Goal: Task Accomplishment & Management: Use online tool/utility

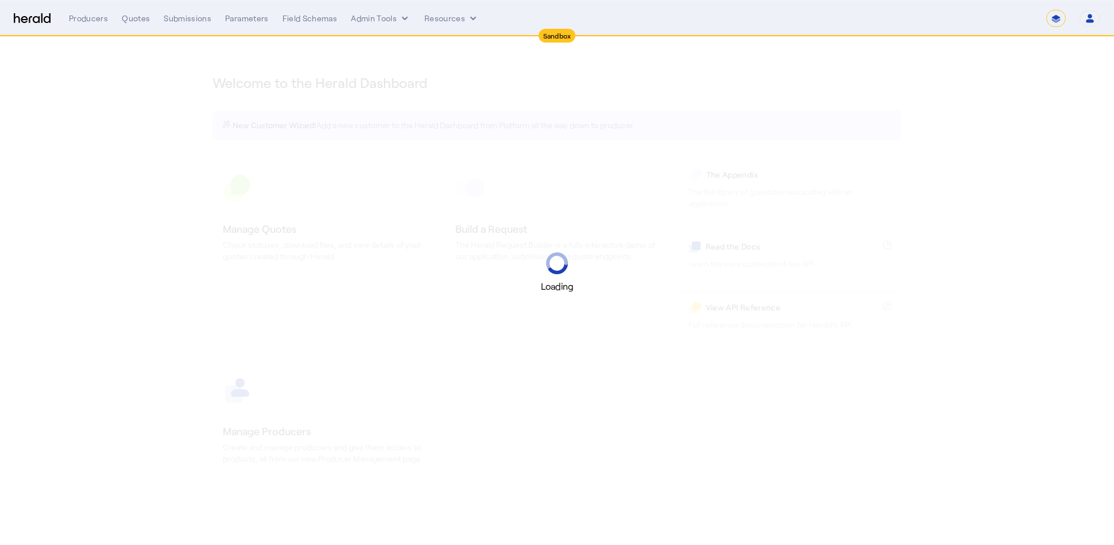
select select "*******"
select select "pfm_2v8p_herald_api"
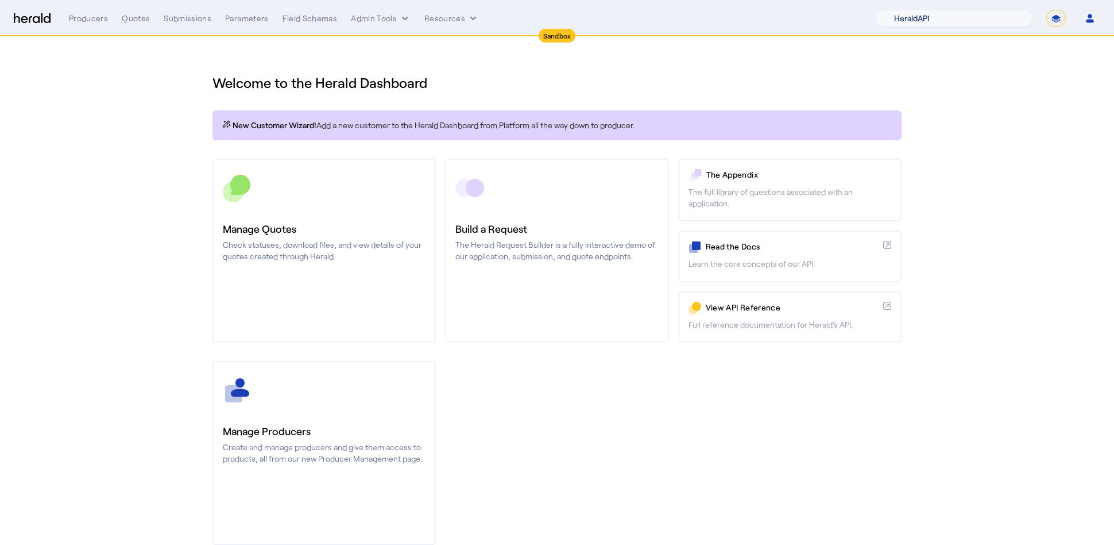
click at [975, 14] on select "1Fort Acrisure Acturis Affinity Advisors Affinity Risk Agentero AmWins Anzen Ao…" at bounding box center [953, 18] width 157 height 17
click at [1059, 21] on select "**********" at bounding box center [1057, 18] width 20 height 17
select select "**********"
click at [1047, 10] on select "**********" at bounding box center [1057, 18] width 20 height 17
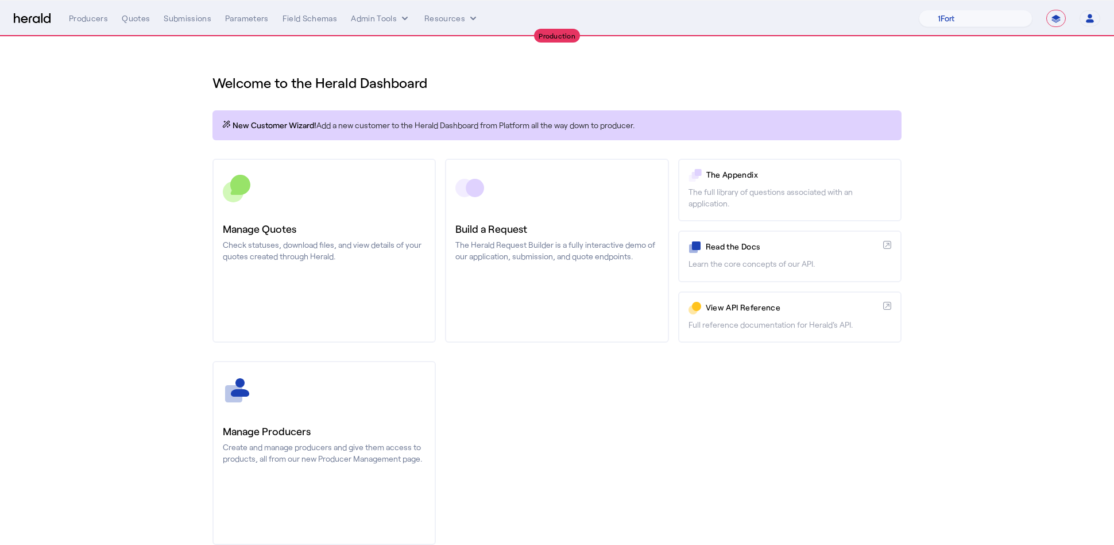
click at [167, 99] on section "Welcome to the Herald Dashboard New Customer Wizard! Add a new customer to the …" at bounding box center [557, 302] width 1114 height 531
click at [136, 21] on div "Quotes" at bounding box center [136, 18] width 28 height 11
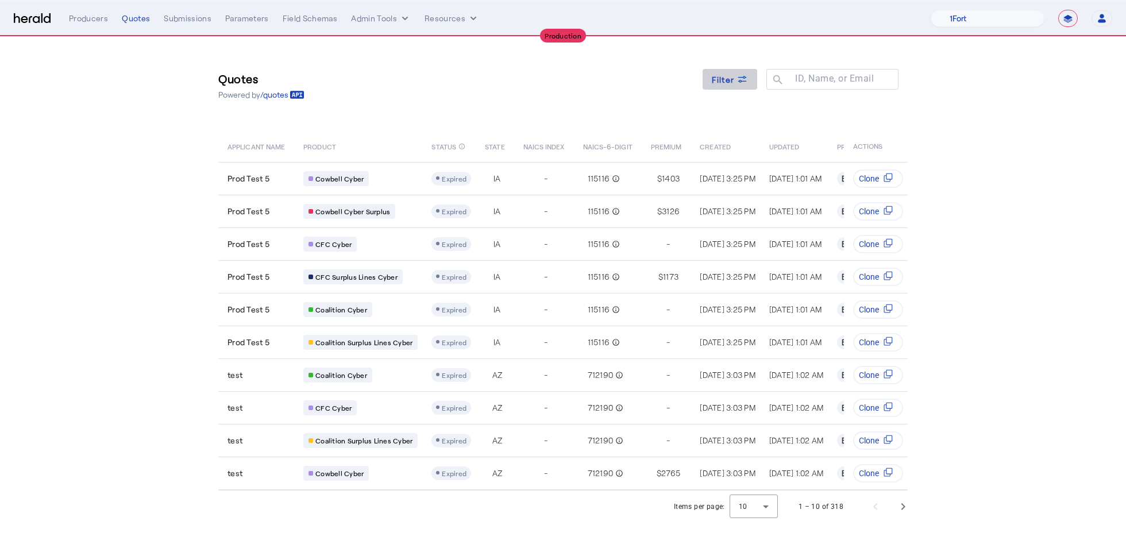
click at [754, 87] on span at bounding box center [730, 79] width 55 height 28
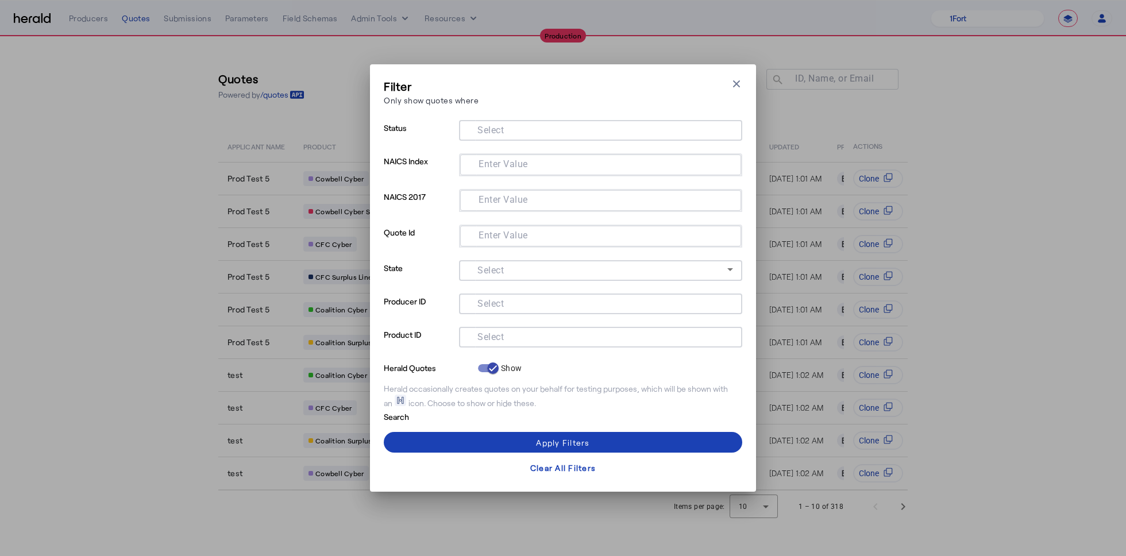
click at [545, 338] on input "Select" at bounding box center [598, 336] width 260 height 14
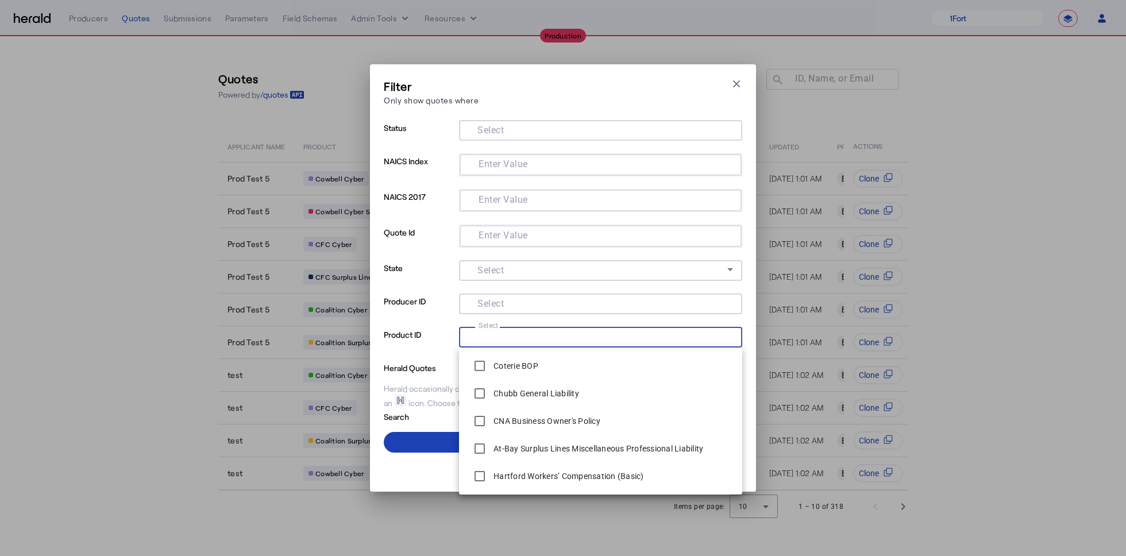
type input "*"
click at [746, 96] on div "Filter Only show quotes where Close modal Status Select NAICS Index Enter Value…" at bounding box center [563, 277] width 386 height 427
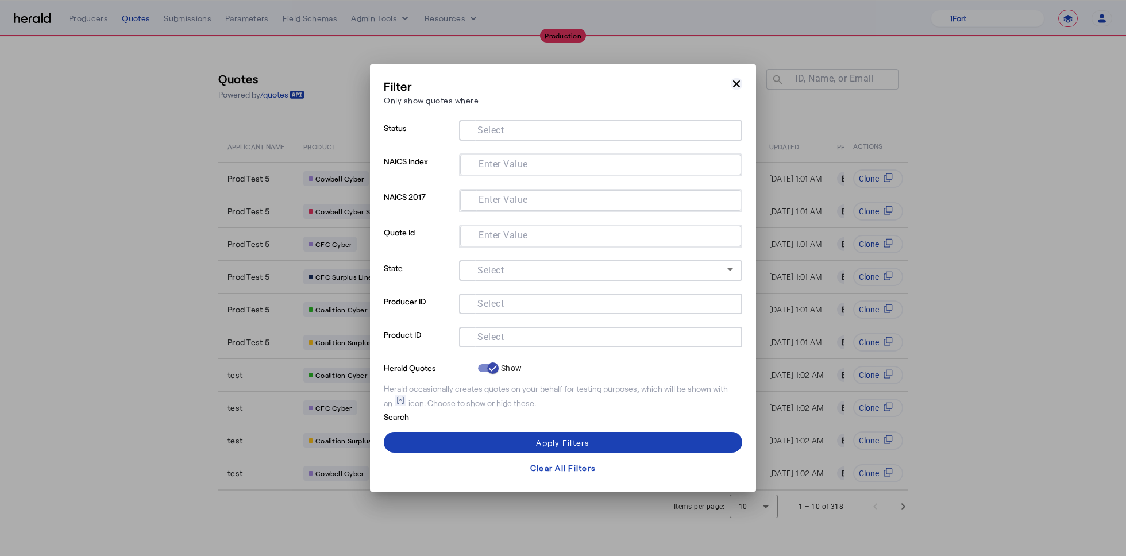
click at [739, 87] on icon "button" at bounding box center [736, 83] width 11 height 11
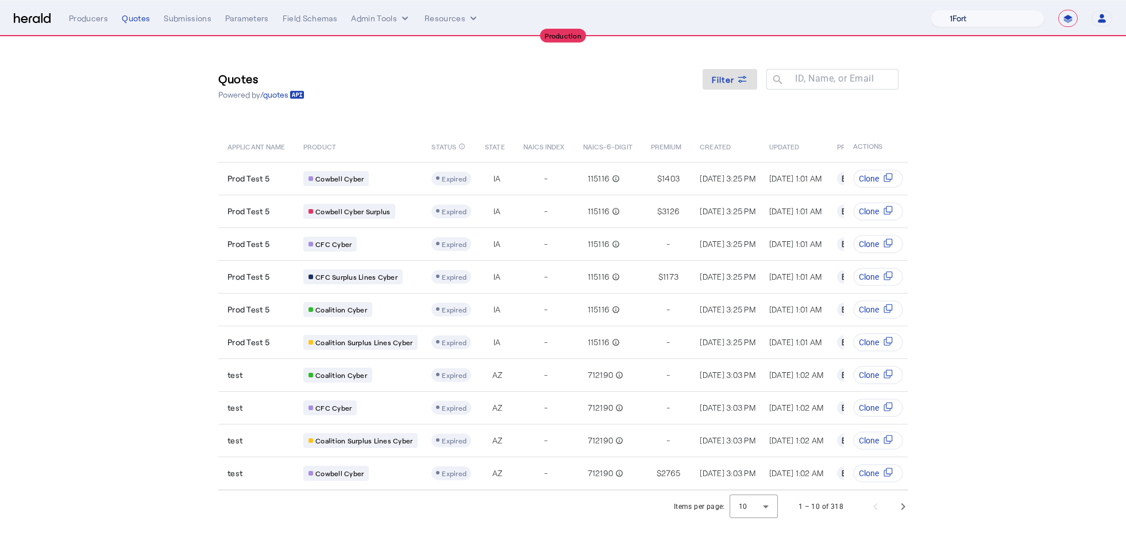
click at [1001, 19] on select "1Fort Affinity Risk [PERSON_NAME] [PERSON_NAME] CRC Campus Coverage Citadel Fif…" at bounding box center [988, 18] width 114 height 17
select select "pfm_lx2v_founder_shield"
click at [931, 10] on select "1Fort Affinity Risk [PERSON_NAME] [PERSON_NAME] CRC Campus Coverage Citadel Fif…" at bounding box center [988, 18] width 114 height 17
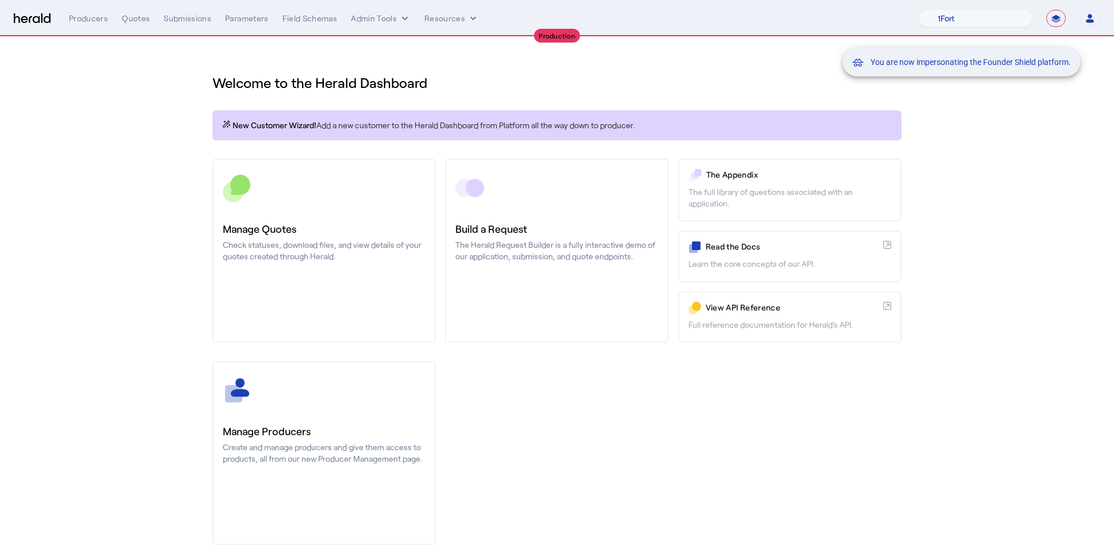
click at [151, 26] on div "You are now impersonating the Founder Shield platform." at bounding box center [557, 272] width 1114 height 545
click at [139, 20] on div "You are now impersonating the Founder Shield platform." at bounding box center [557, 272] width 1114 height 545
click at [139, 20] on div "Quotes" at bounding box center [136, 18] width 28 height 11
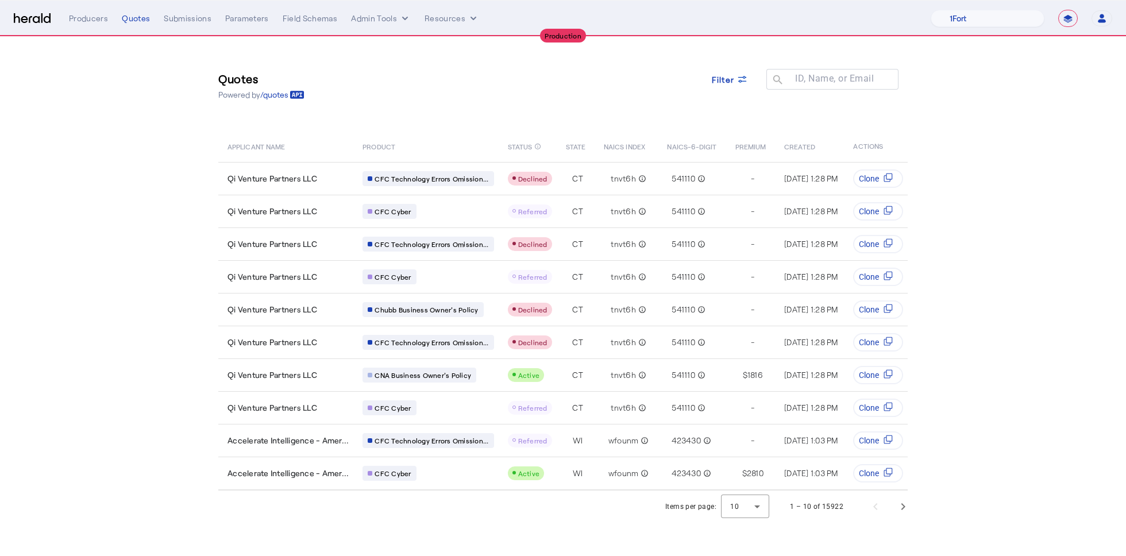
click at [492, 123] on div "Quotes Powered by /quotes Filter ID, Name, or Email search APPLICANT NAME PRODU…" at bounding box center [562, 264] width 735 height 454
click at [896, 520] on span "Next page" at bounding box center [903, 507] width 28 height 28
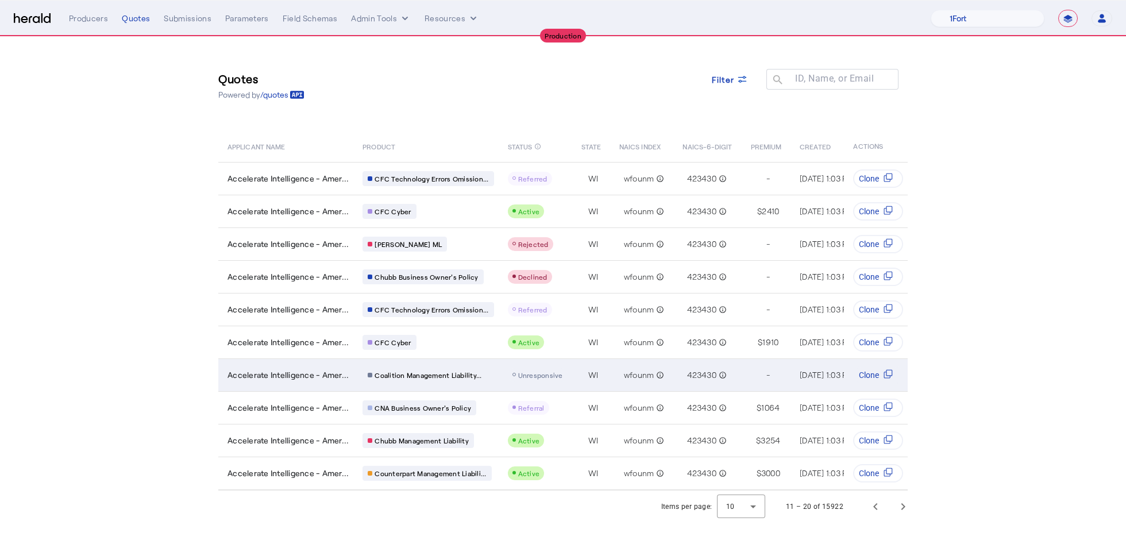
click at [636, 376] on span "wfounm" at bounding box center [639, 374] width 30 height 11
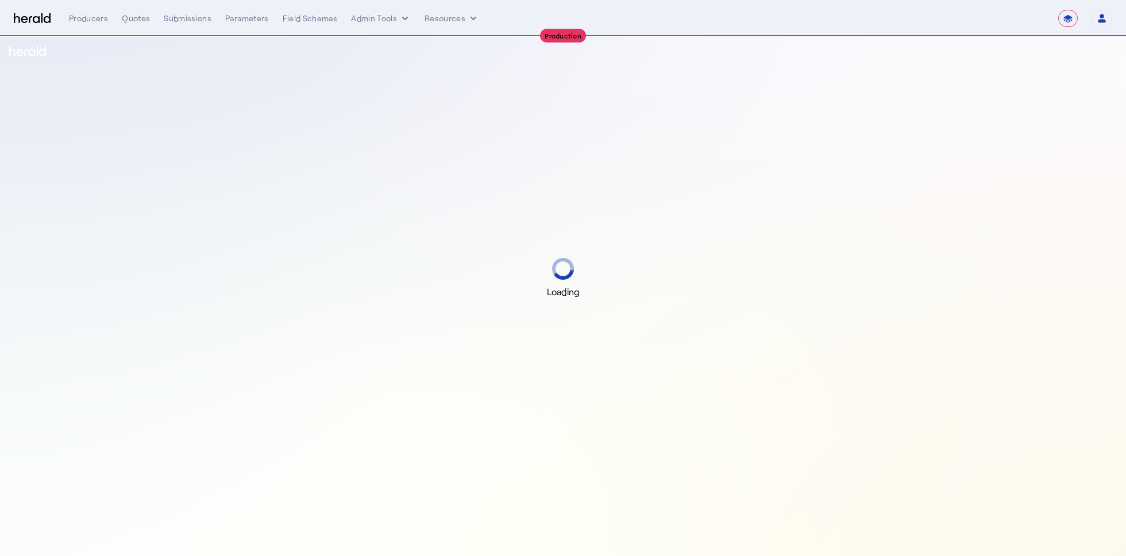
select select "**********"
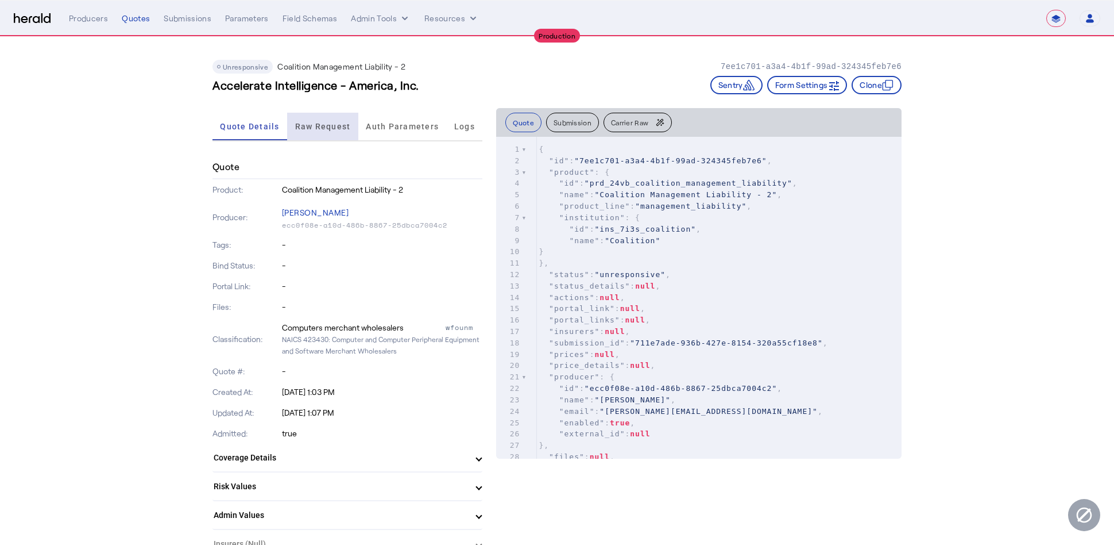
click at [328, 125] on span "Raw Request" at bounding box center [323, 126] width 56 height 8
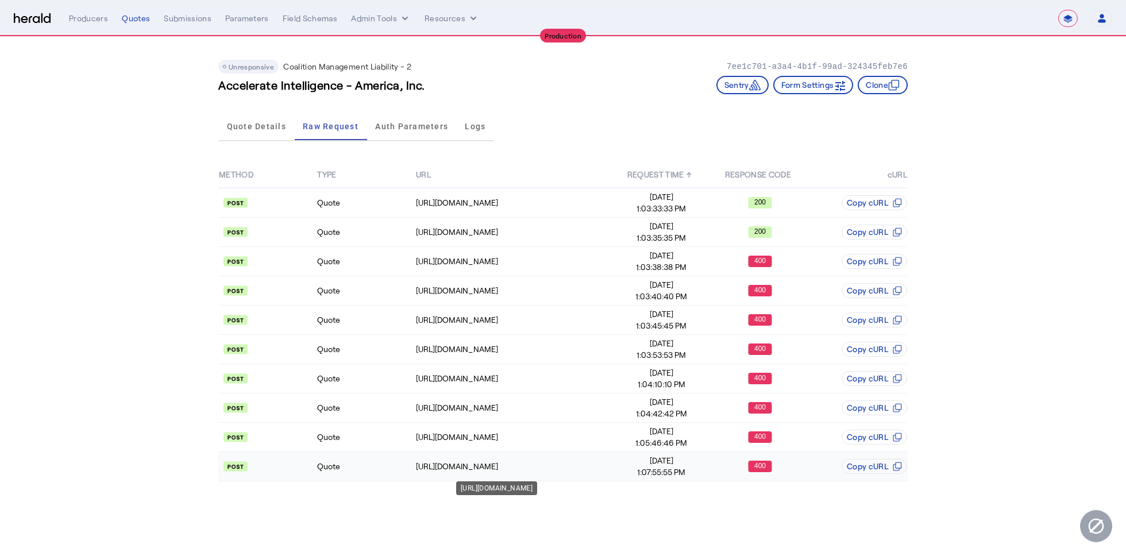
click at [548, 461] on div "https://distribution-api.coalitioninc.com/v2/submissions/3be1a2e7-15f5-4bd7-921…" at bounding box center [514, 466] width 196 height 11
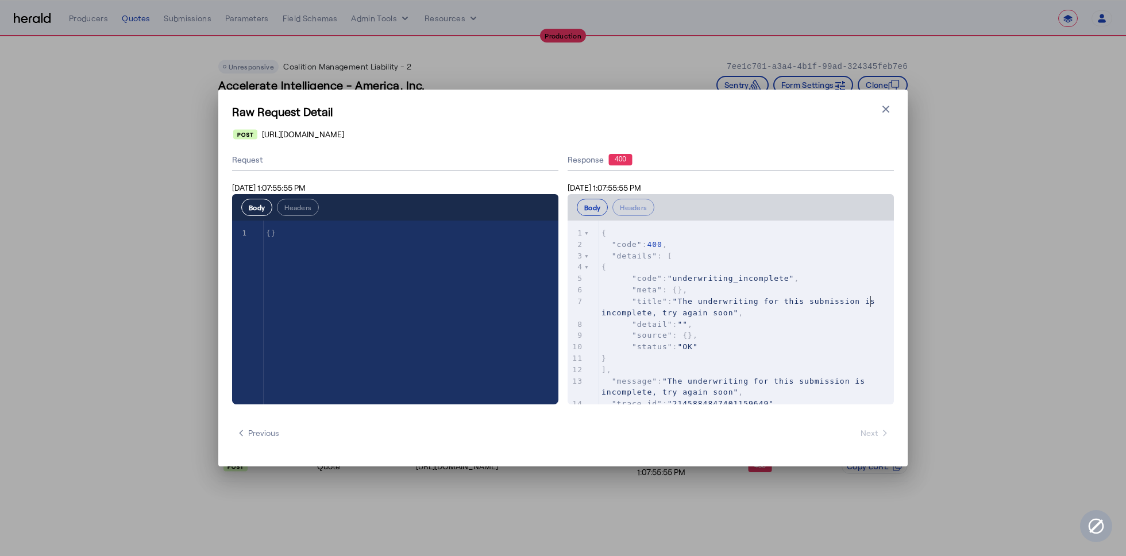
type textarea "**********"
drag, startPoint x: 881, startPoint y: 301, endPoint x: 881, endPoint y: 352, distance: 50.6
click at [881, 352] on div "**********" at bounding box center [731, 313] width 326 height 184
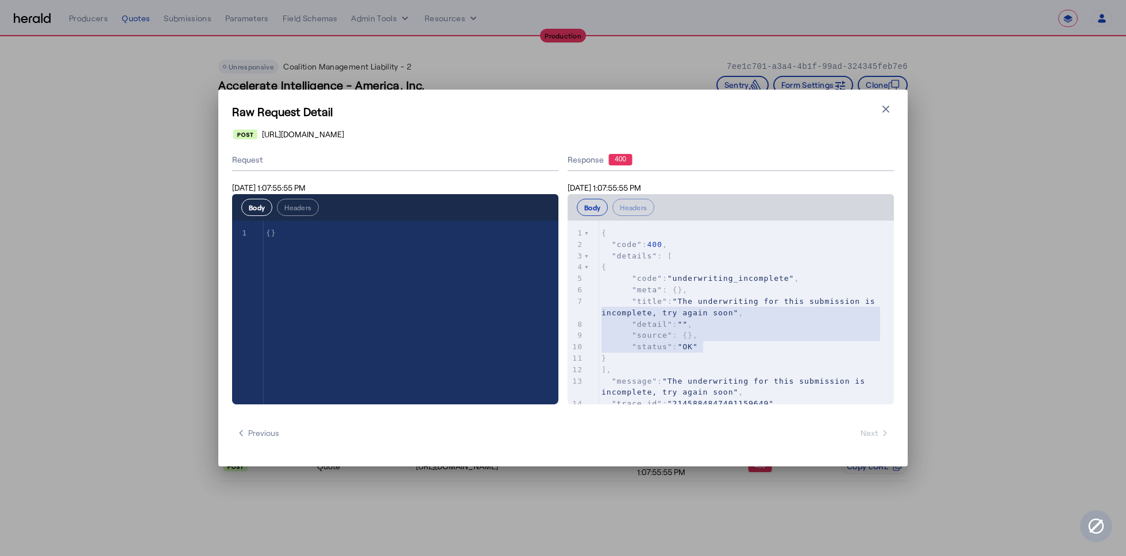
click at [880, 352] on pre ""status" : "OK"" at bounding box center [746, 346] width 295 height 11
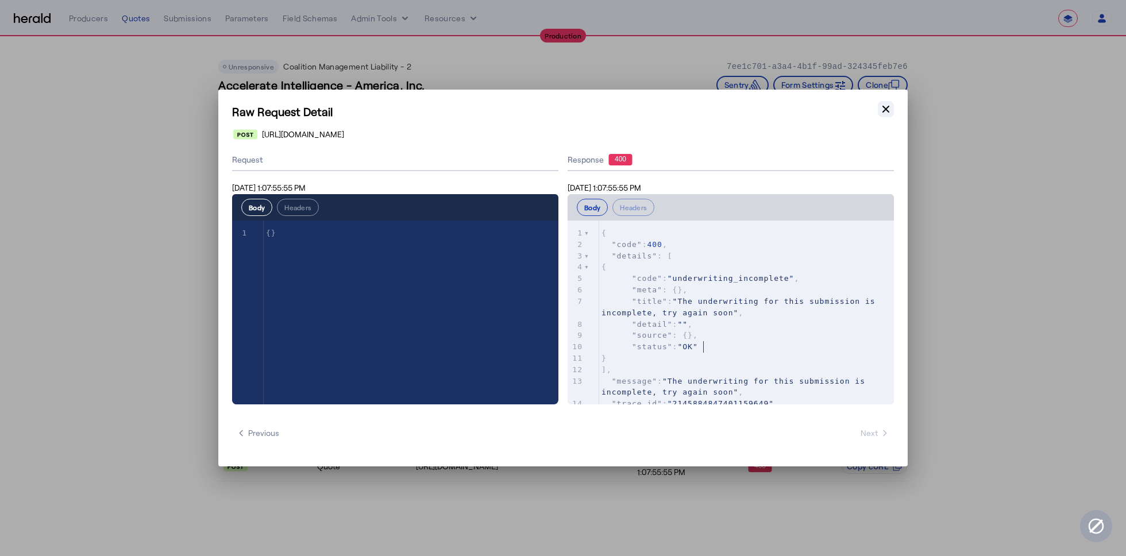
click at [880, 110] on icon "button" at bounding box center [885, 108] width 11 height 11
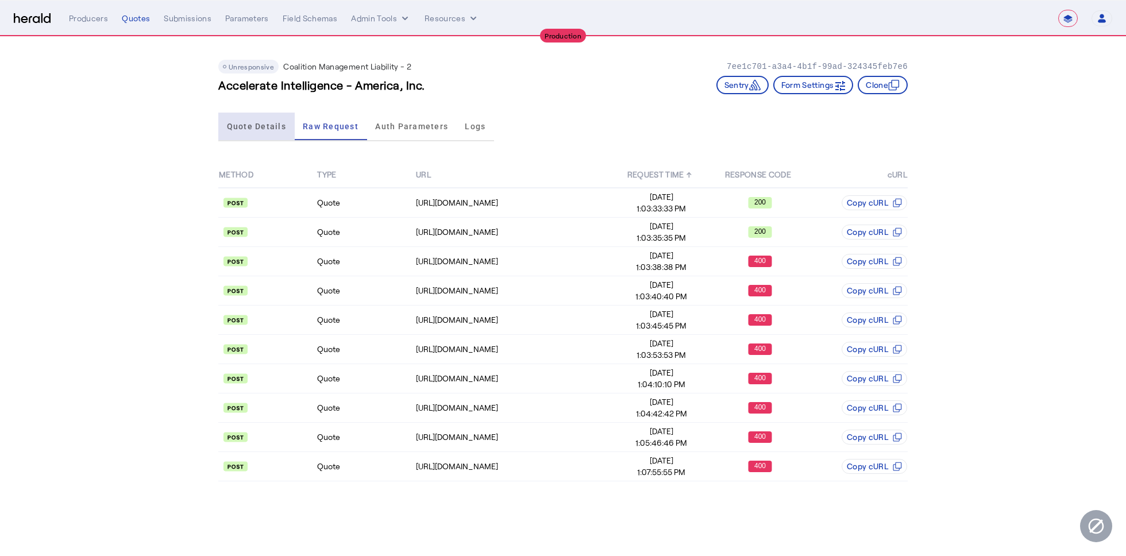
click at [260, 120] on span "Quote Details" at bounding box center [256, 127] width 59 height 28
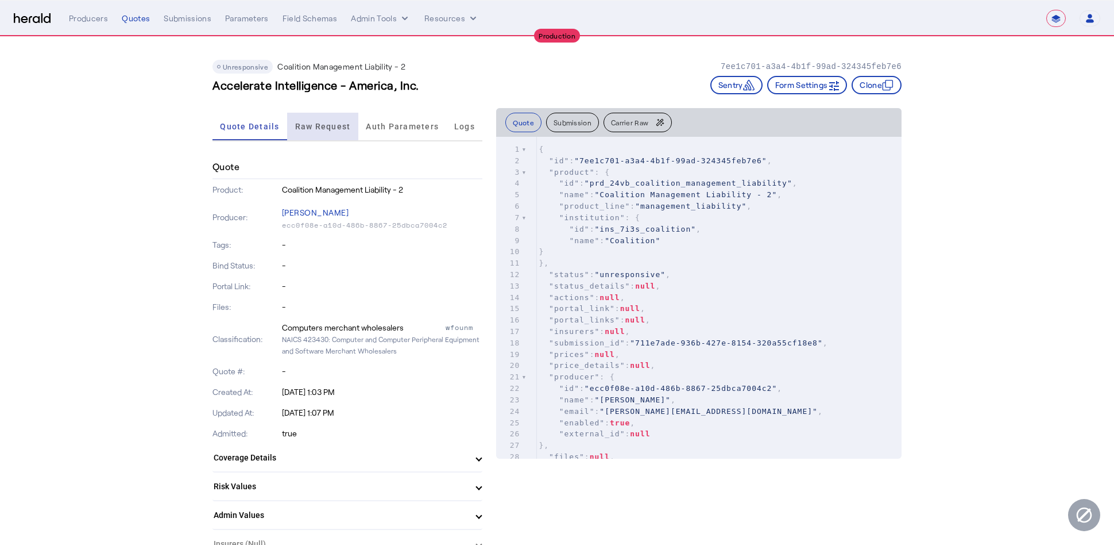
click at [331, 128] on span "Raw Request" at bounding box center [323, 126] width 56 height 8
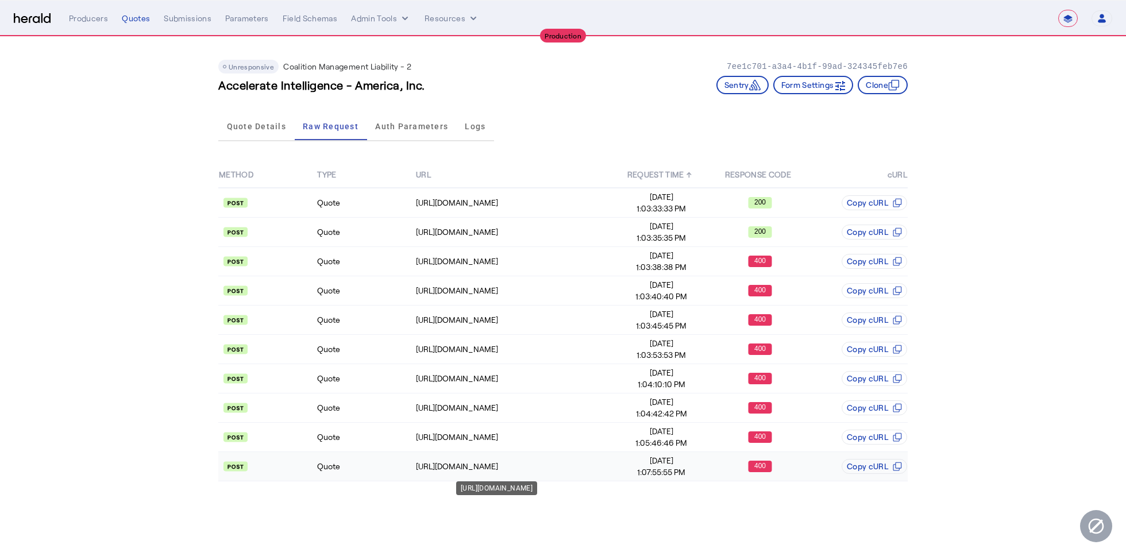
click at [584, 468] on td "https://distribution-api.coalitioninc.com/v2/submissions/3be1a2e7-15f5-4bd7-921…" at bounding box center [513, 466] width 197 height 29
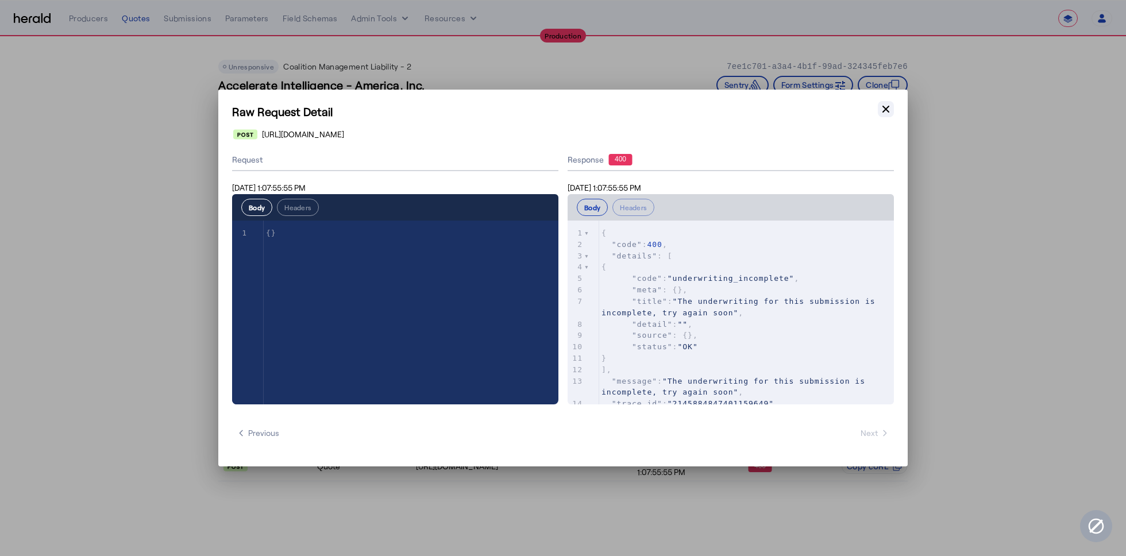
click at [886, 113] on icon "button" at bounding box center [885, 108] width 11 height 11
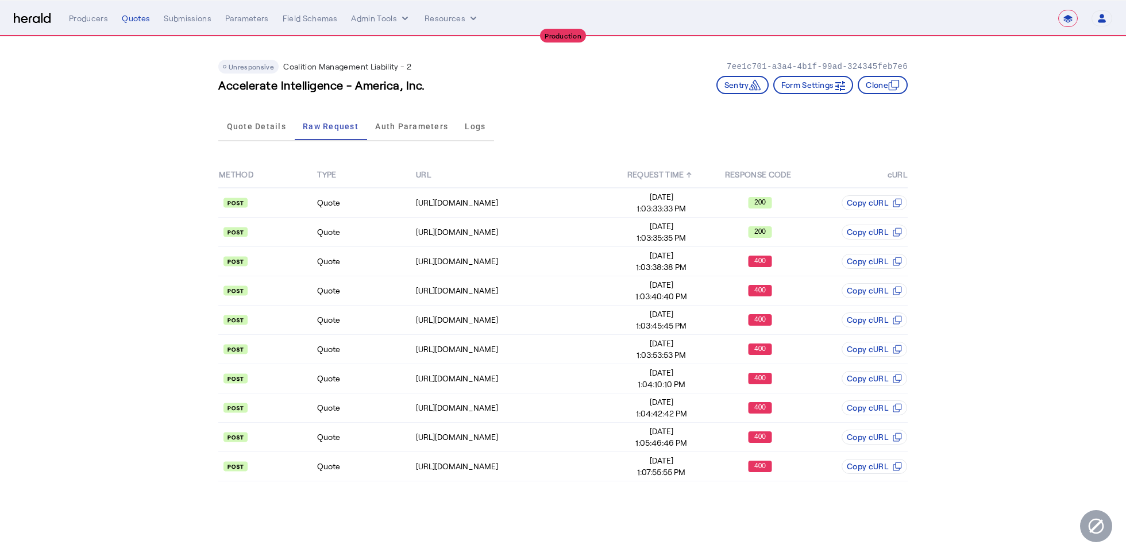
click at [352, 84] on h3 "Accelerate Intelligence - America, Inc." at bounding box center [321, 85] width 207 height 16
copy h3 "Accelerate Intelligence - America, Inc."
click at [562, 186] on th "URL" at bounding box center [513, 175] width 197 height 26
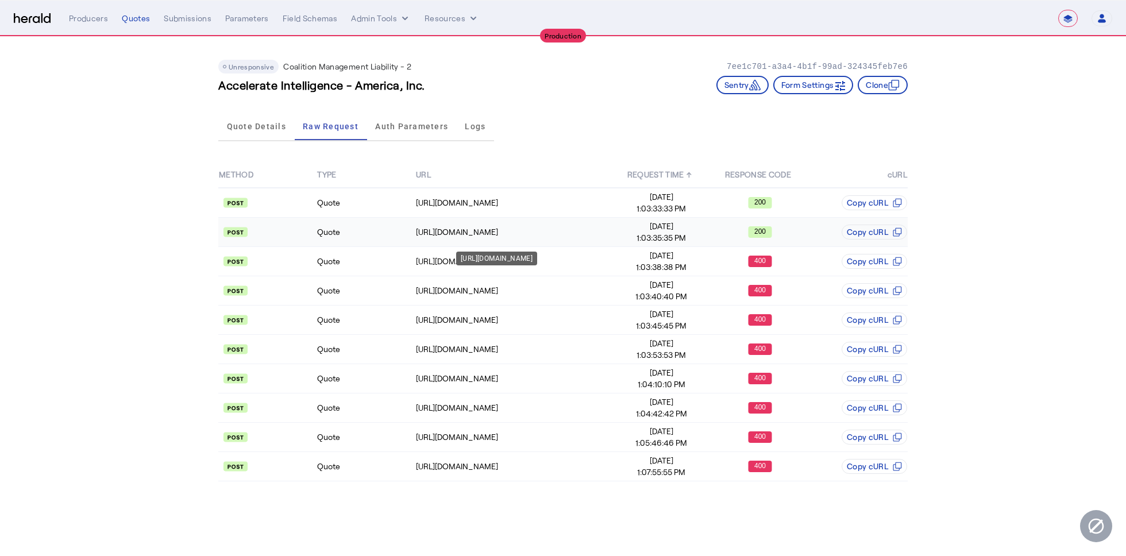
click at [574, 237] on td "https://distribution-api.coalitioninc.com/v2/submissions" at bounding box center [513, 232] width 197 height 29
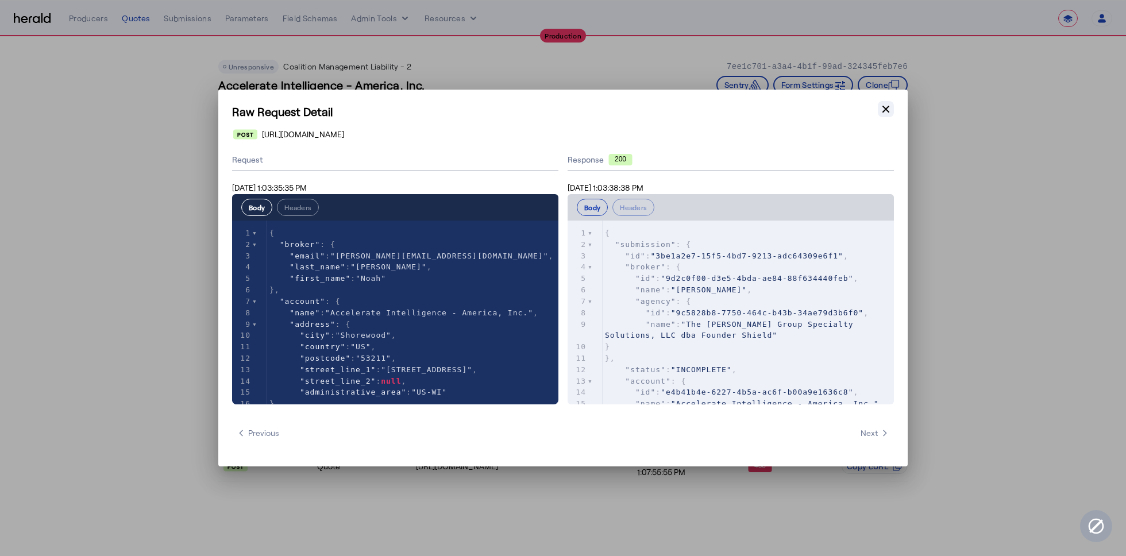
click at [885, 114] on icon "button" at bounding box center [885, 108] width 11 height 11
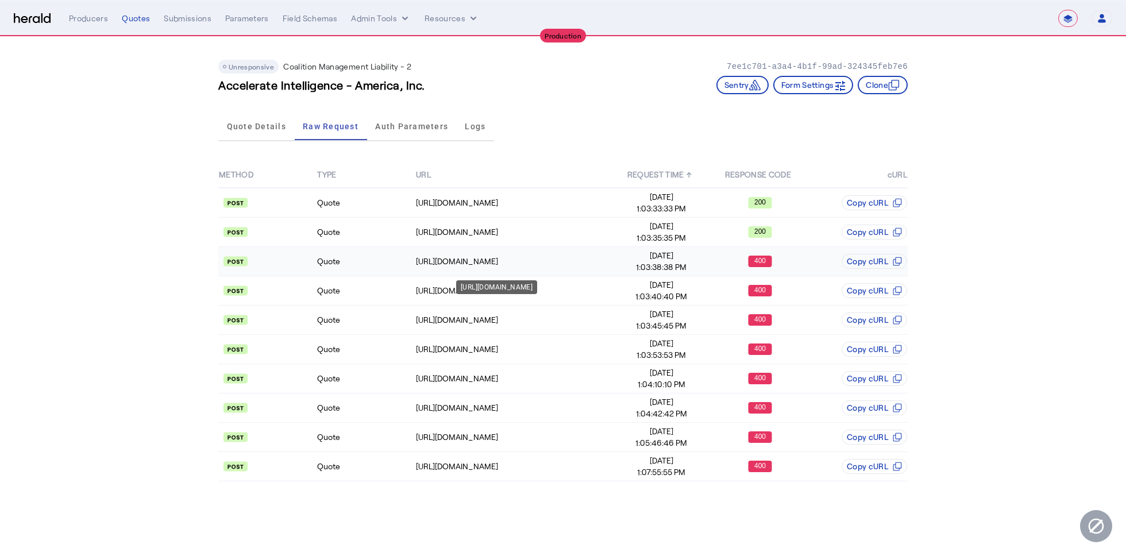
click at [538, 259] on div "https://distribution-api.coalitioninc.com/v2/submissions/3be1a2e7-15f5-4bd7-921…" at bounding box center [514, 261] width 196 height 11
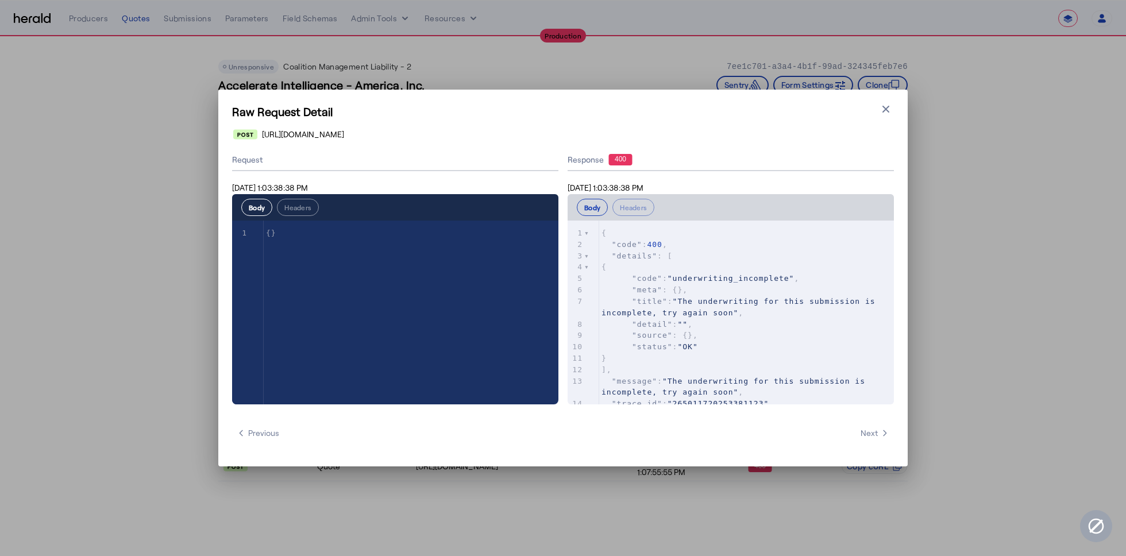
scroll to position [23, 0]
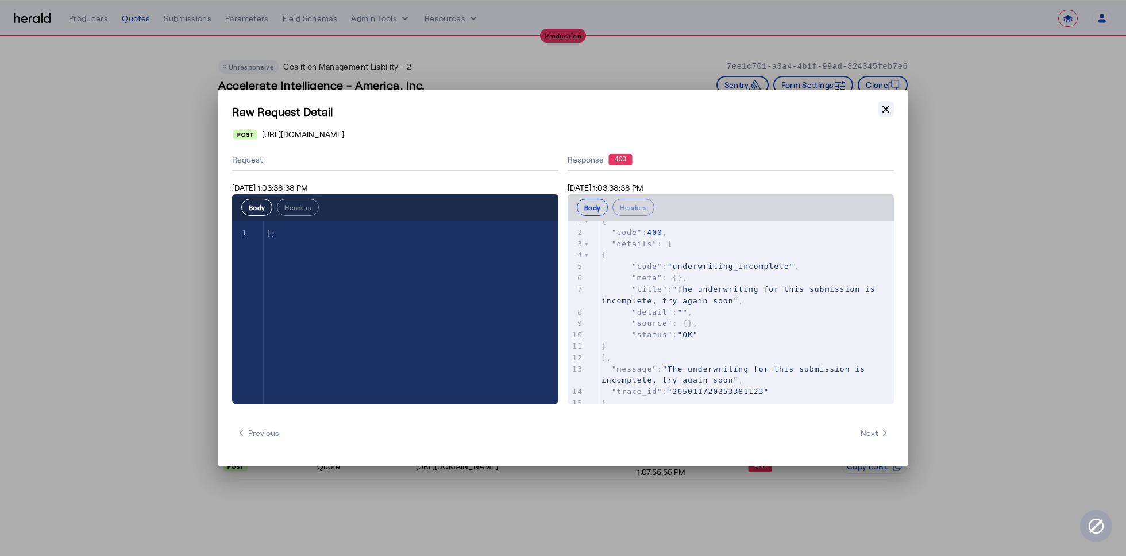
click at [891, 113] on icon "button" at bounding box center [885, 108] width 11 height 11
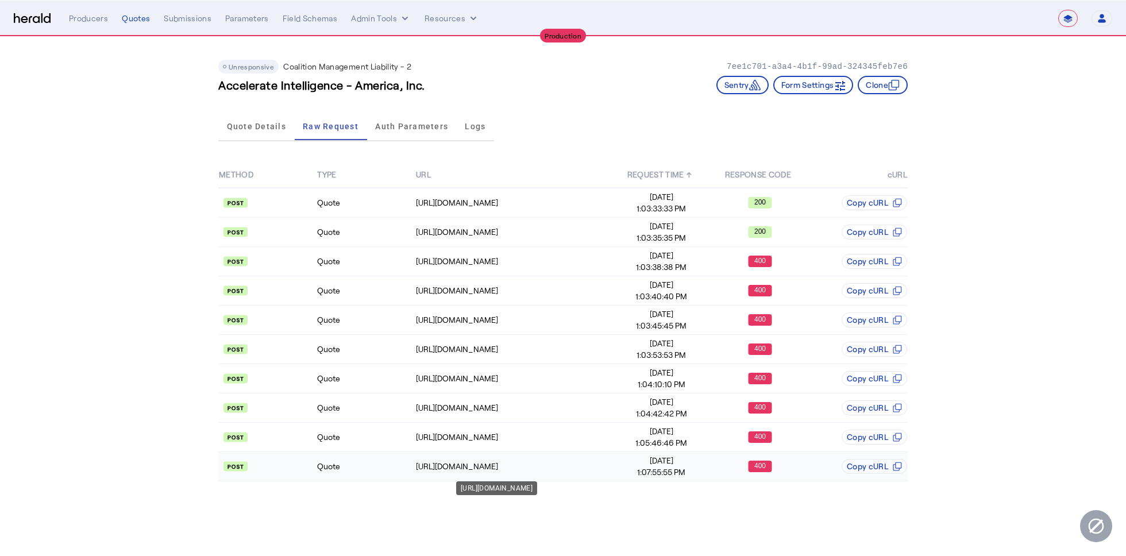
click at [574, 468] on td "https://distribution-api.coalitioninc.com/v2/submissions/3be1a2e7-15f5-4bd7-921…" at bounding box center [513, 466] width 197 height 29
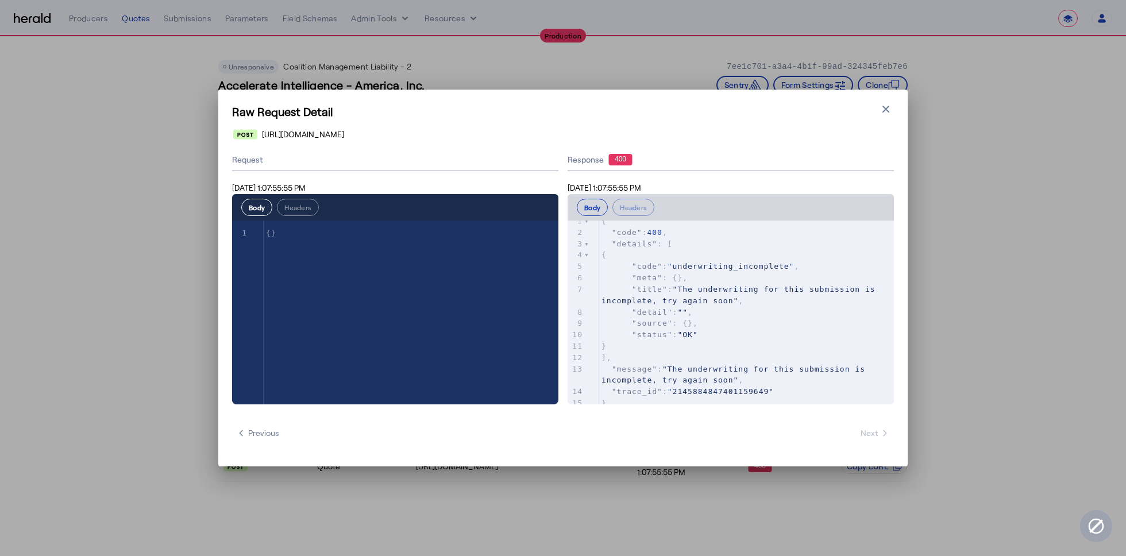
scroll to position [0, 0]
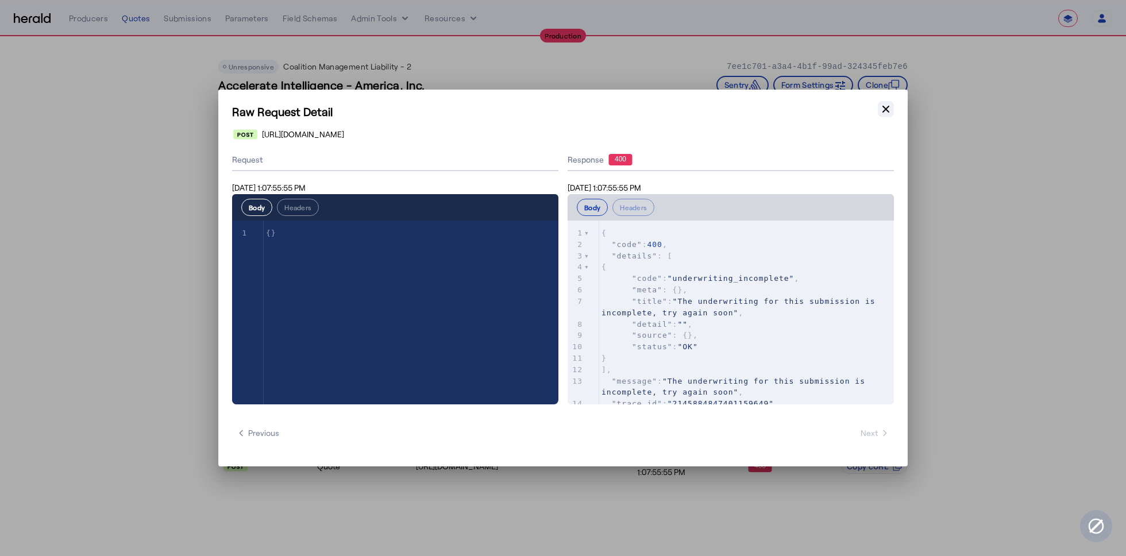
click at [888, 114] on icon "button" at bounding box center [885, 108] width 11 height 11
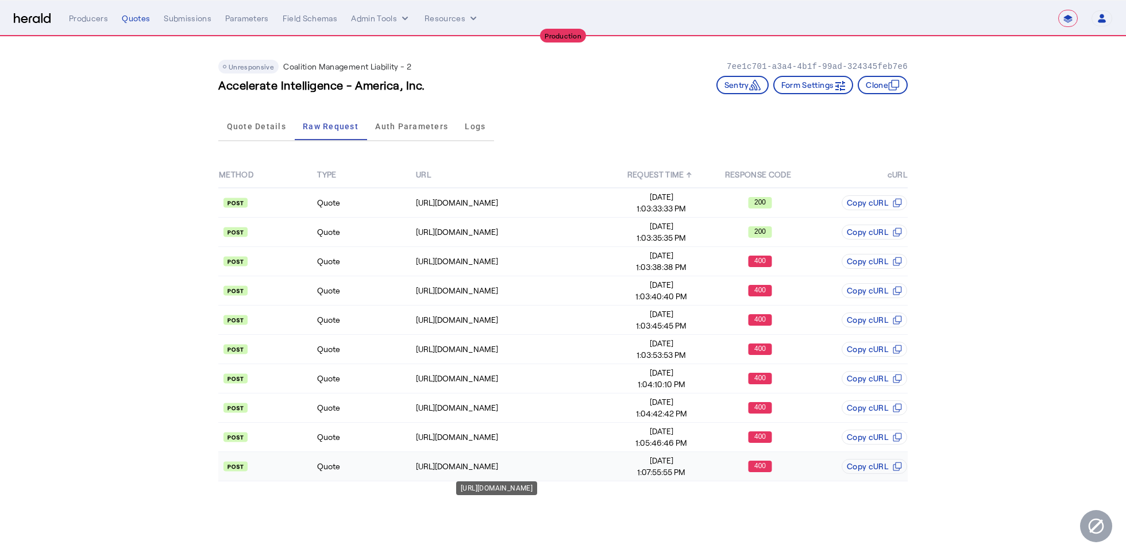
click at [568, 452] on td "https://distribution-api.coalitioninc.com/v2/submissions/3be1a2e7-15f5-4bd7-921…" at bounding box center [513, 466] width 197 height 29
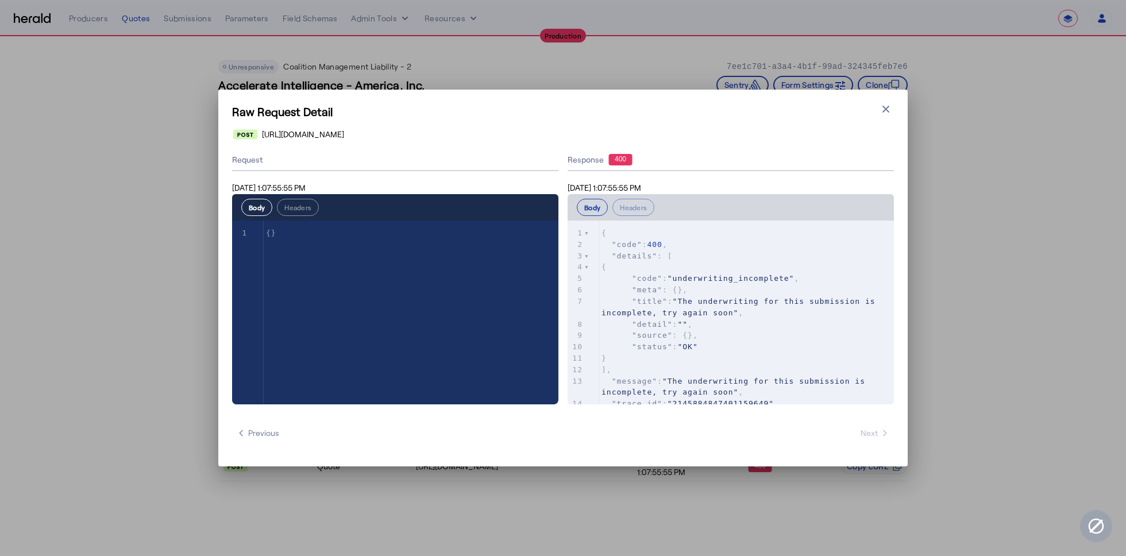
scroll to position [23, 0]
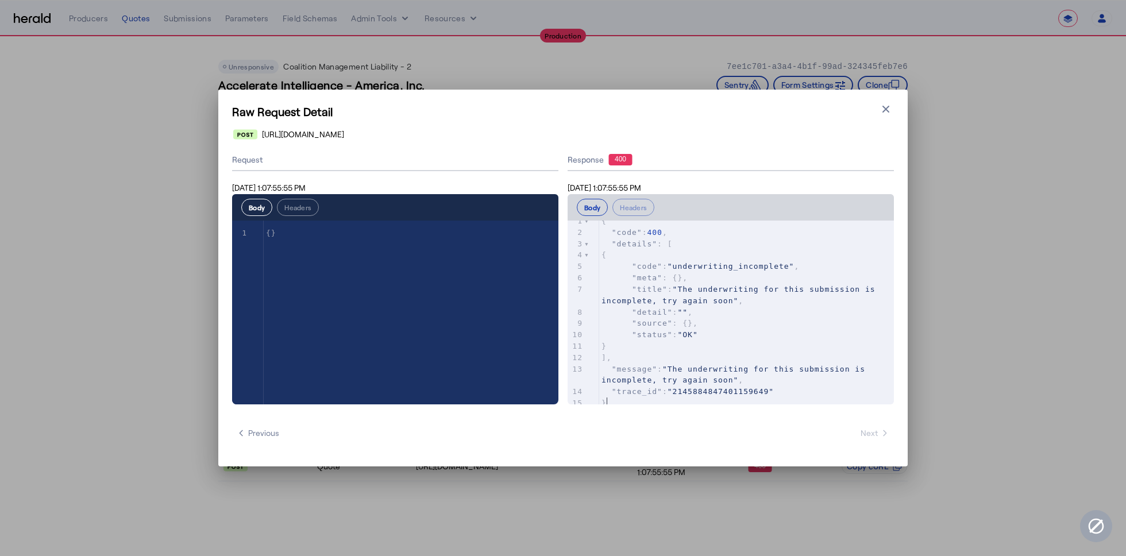
type textarea "**********"
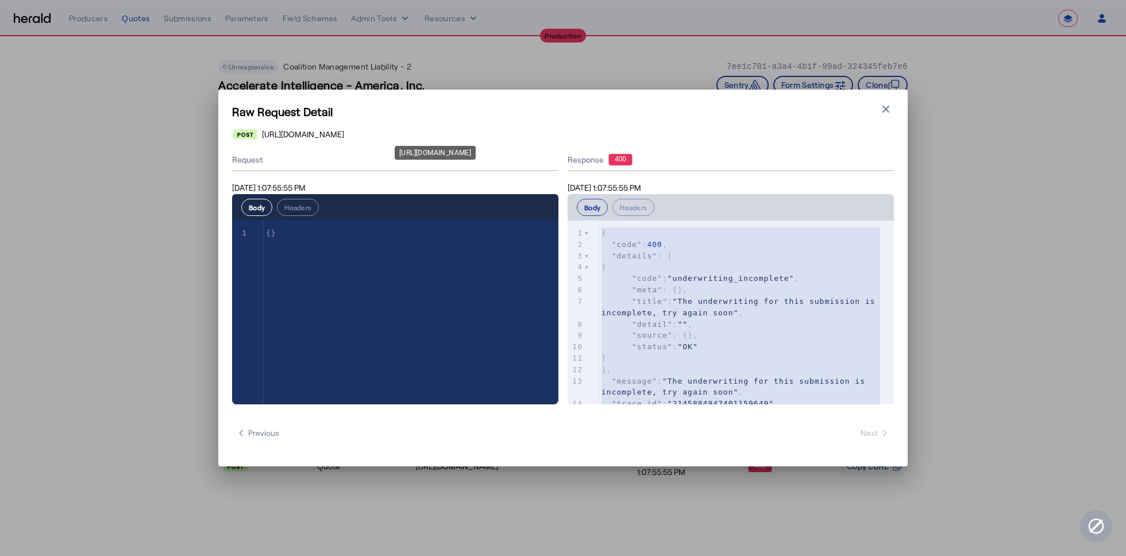
drag, startPoint x: 643, startPoint y: 394, endPoint x: 534, endPoint y: 133, distance: 283.0
click at [0, 0] on carrier-raw-request-dialog "**********" at bounding box center [0, 0] width 0 height 0
click at [878, 112] on button "Close modal" at bounding box center [886, 109] width 16 height 16
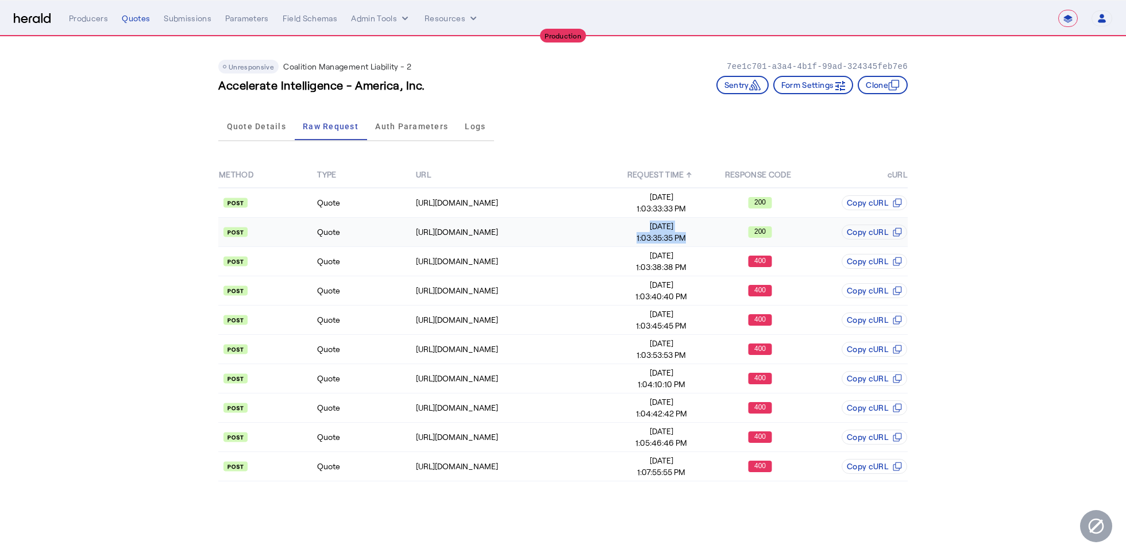
drag, startPoint x: 692, startPoint y: 238, endPoint x: 636, endPoint y: 227, distance: 56.8
click at [636, 227] on td "Sep 8, 2025 1:03:35:35 PM" at bounding box center [661, 232] width 98 height 29
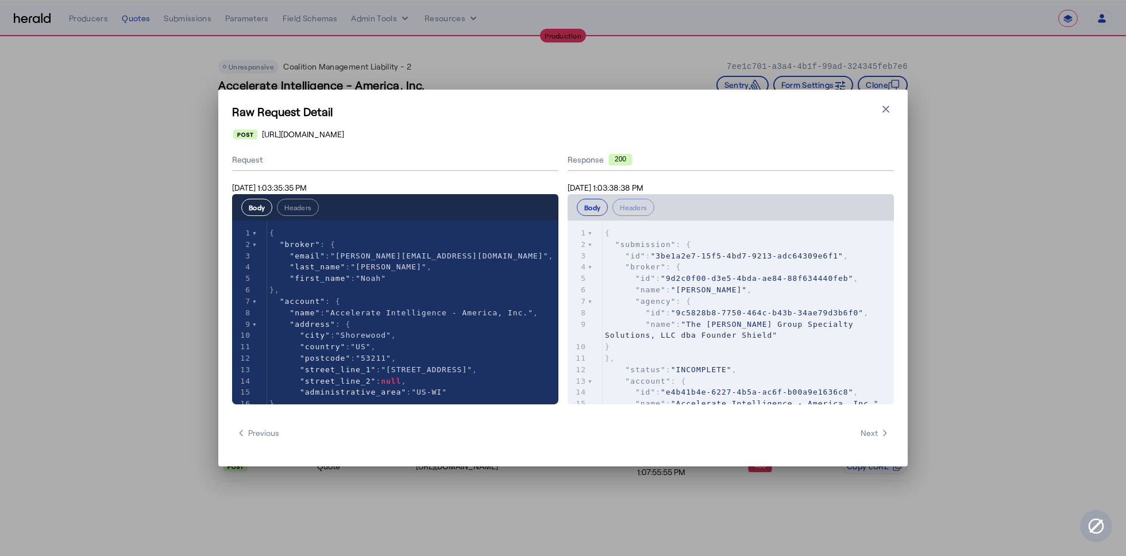
copy td "Sep 8, 2025 1:03:35:35 PM"
click at [889, 108] on icon "button" at bounding box center [885, 108] width 11 height 11
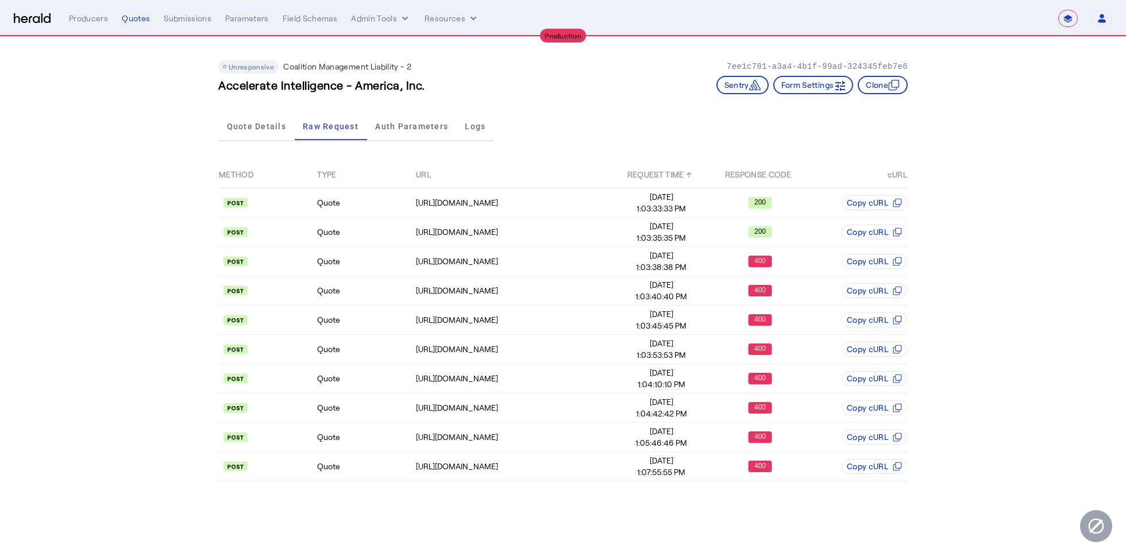
click at [738, 519] on body "**********" at bounding box center [563, 278] width 1126 height 556
drag, startPoint x: 690, startPoint y: 468, endPoint x: 634, endPoint y: 458, distance: 57.2
click at [634, 458] on td "Sep 8, 2025 1:07:55:55 PM" at bounding box center [661, 466] width 98 height 29
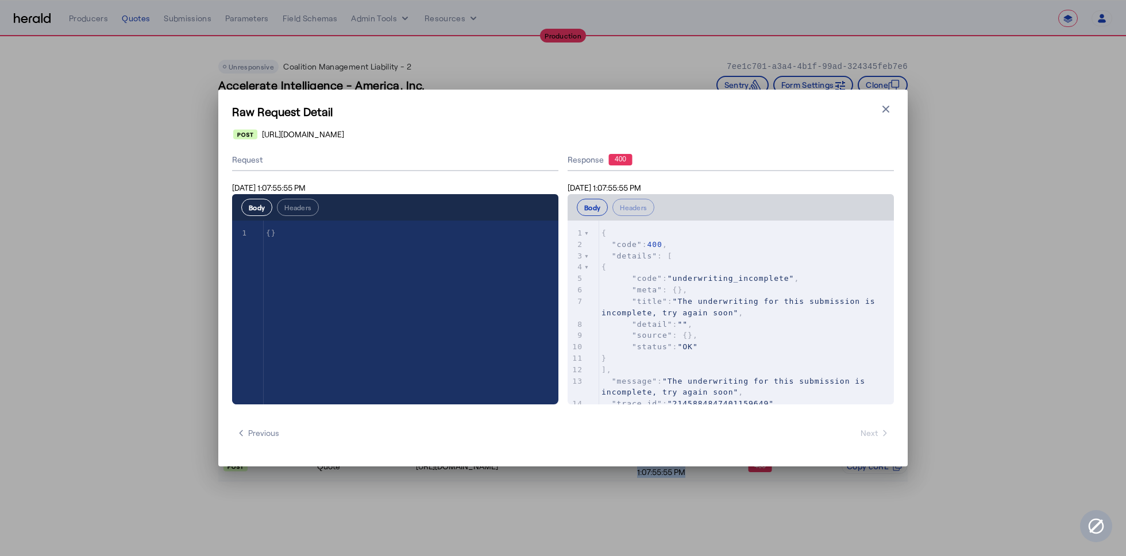
copy td "Sep 8, 2025 1:07:55:55 PM"
click at [880, 109] on icon "button" at bounding box center [885, 108] width 11 height 11
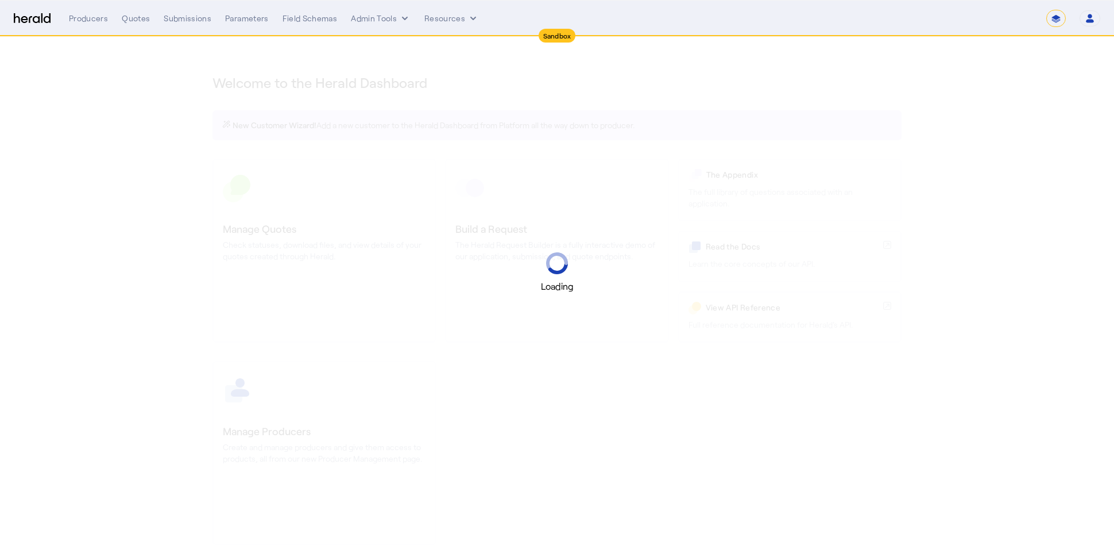
select select "*******"
select select "pfm_2v8p_herald_api"
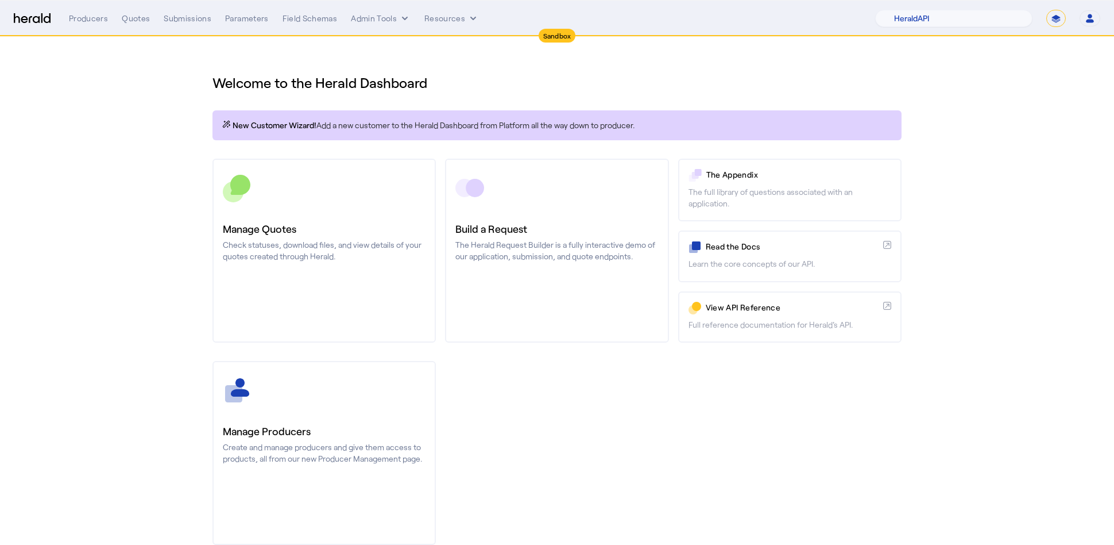
click at [1062, 16] on select "**********" at bounding box center [1057, 18] width 20 height 17
select select "**********"
click at [1047, 10] on select "**********" at bounding box center [1057, 18] width 20 height 17
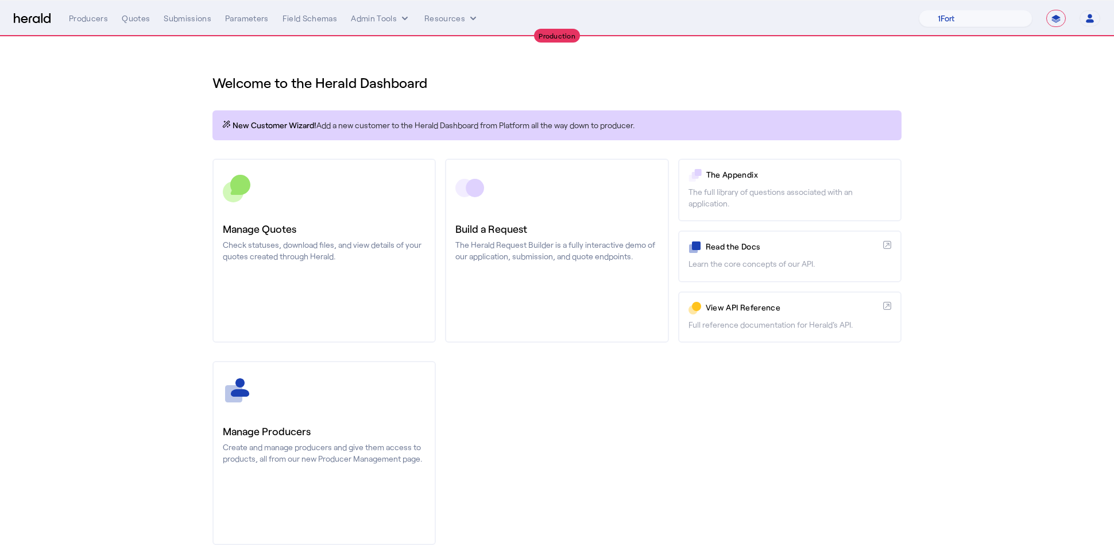
click at [126, 80] on section "Welcome to the Herald Dashboard New Customer Wizard! Add a new customer to the …" at bounding box center [557, 302] width 1114 height 531
click at [130, 23] on div "Quotes" at bounding box center [136, 18] width 28 height 11
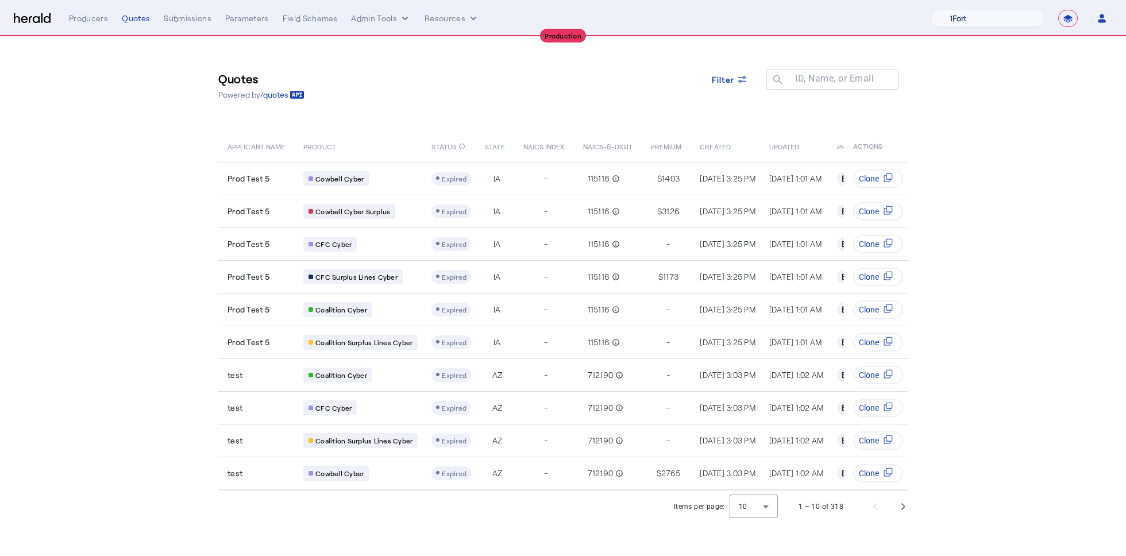
click at [993, 20] on select "1Fort Affinity Risk [PERSON_NAME] [PERSON_NAME] CRC Campus Coverage Citadel Fif…" at bounding box center [988, 18] width 114 height 17
select select "pfm_r9a7_zywave"
click at [931, 10] on select "1Fort Affinity Risk [PERSON_NAME] [PERSON_NAME] CRC Campus Coverage Citadel Fif…" at bounding box center [988, 18] width 114 height 17
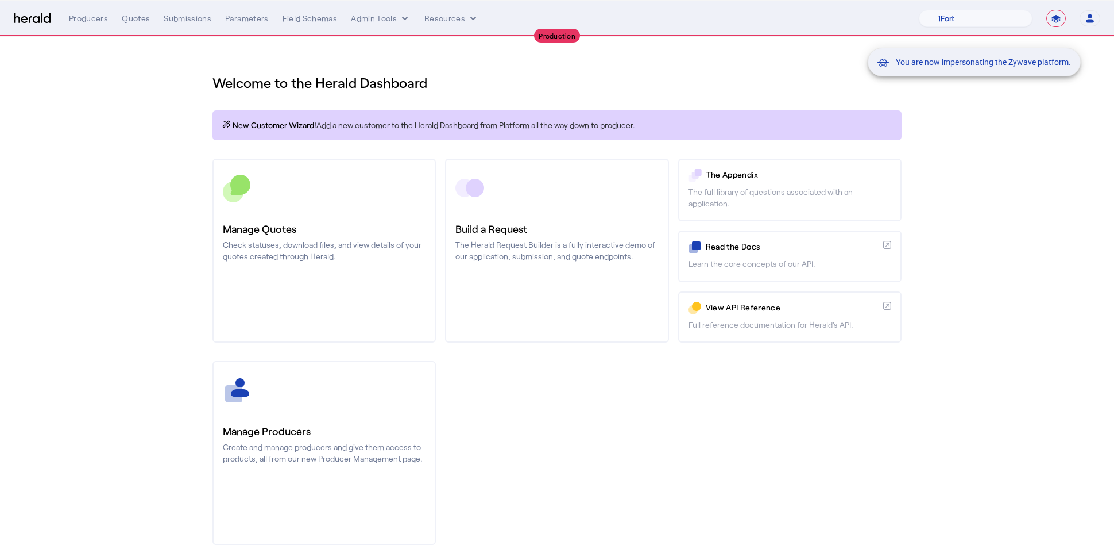
click at [148, 101] on div "You are now impersonating the Zywave platform." at bounding box center [557, 272] width 1114 height 545
click at [136, 21] on div "You are now impersonating the Zywave platform." at bounding box center [557, 272] width 1114 height 545
click at [128, 20] on div "Quotes" at bounding box center [136, 18] width 28 height 11
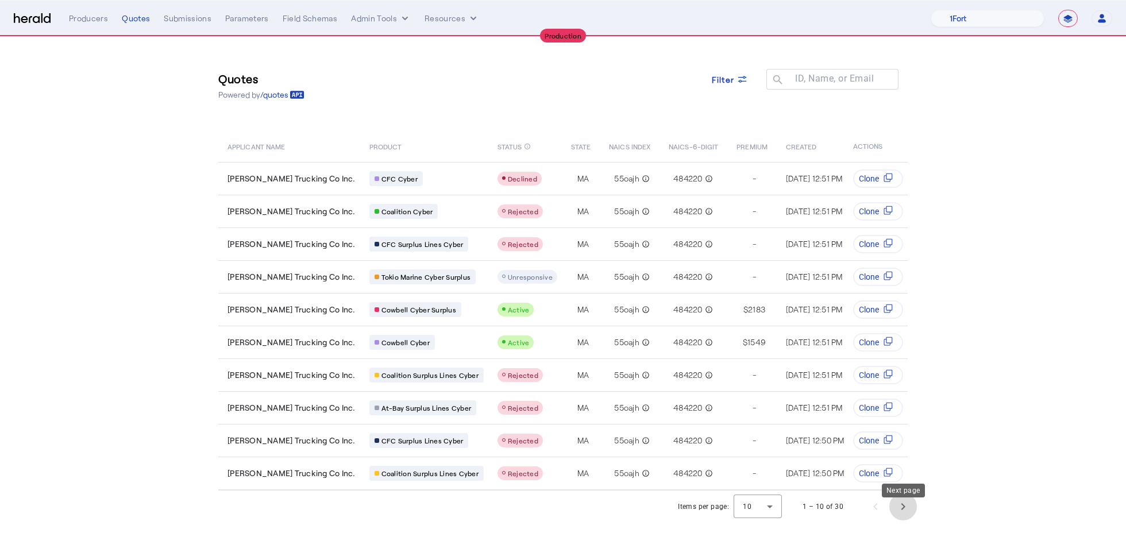
click at [901, 518] on span "Next page" at bounding box center [903, 507] width 28 height 28
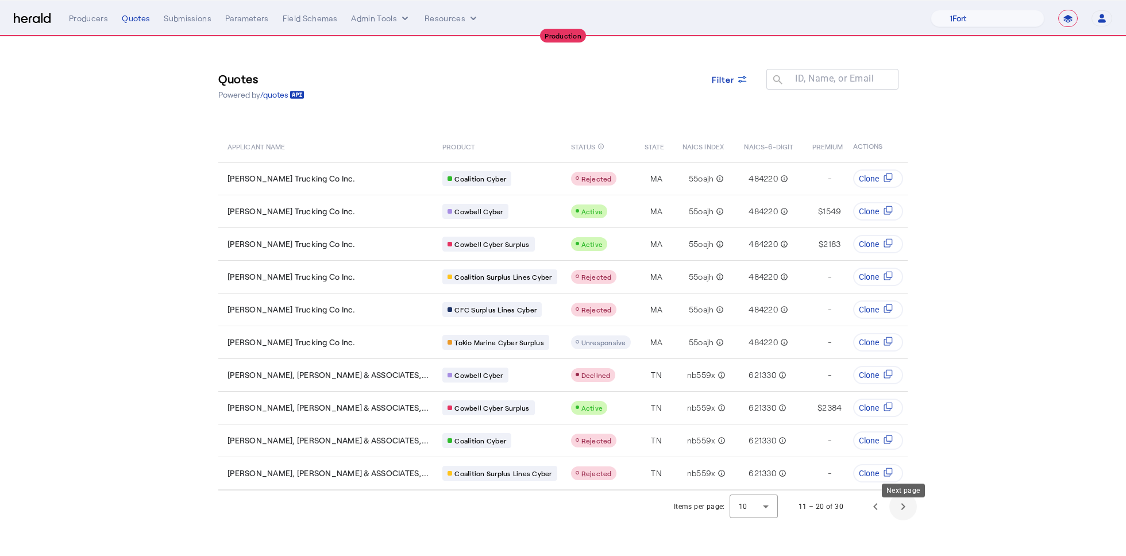
click at [911, 512] on span "Next page" at bounding box center [903, 507] width 28 height 28
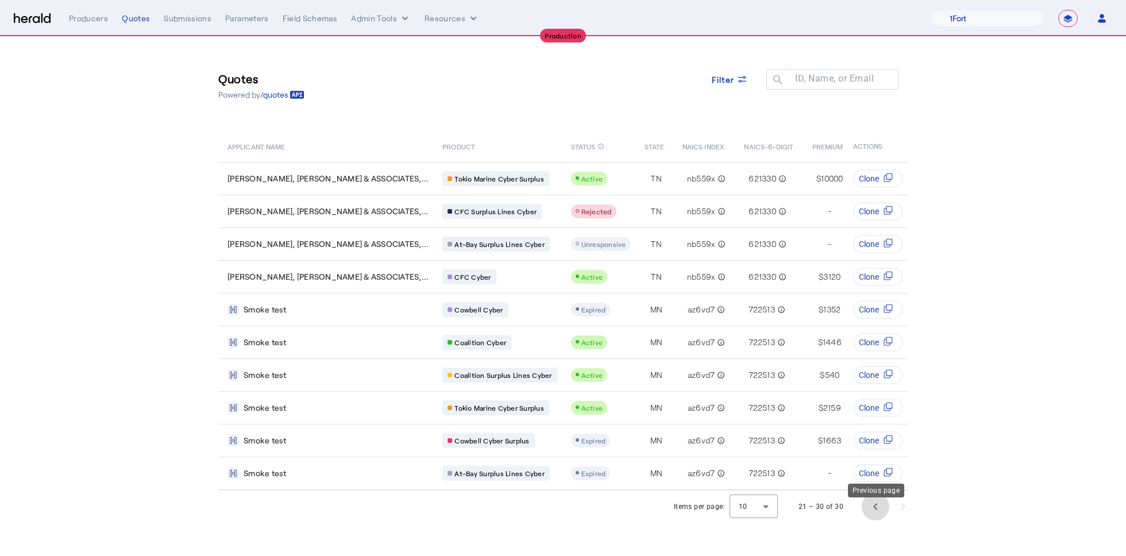
click at [883, 520] on span "Previous page" at bounding box center [876, 507] width 28 height 28
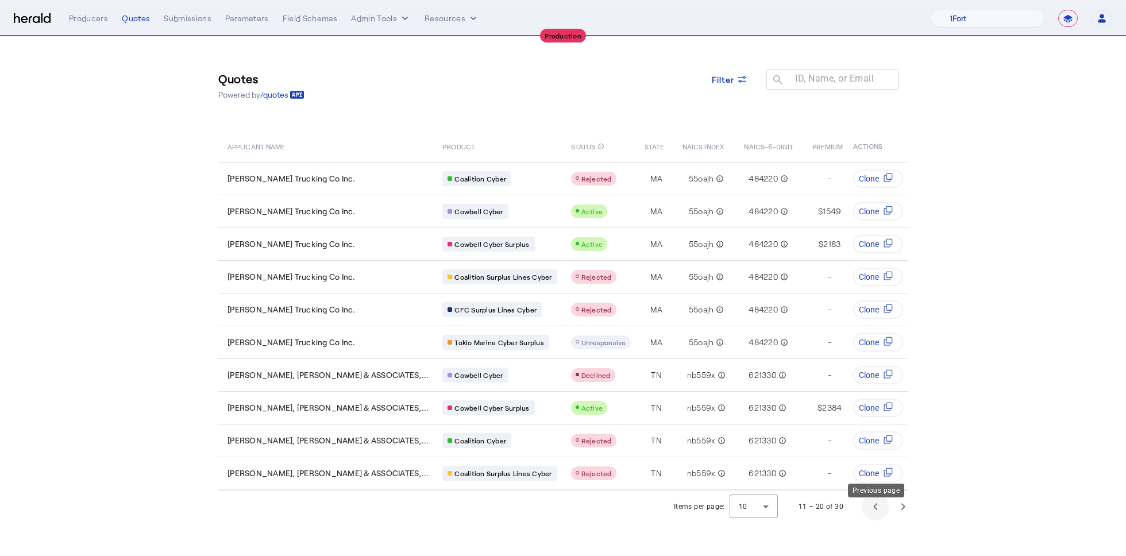
click at [873, 518] on span "Previous page" at bounding box center [876, 507] width 28 height 28
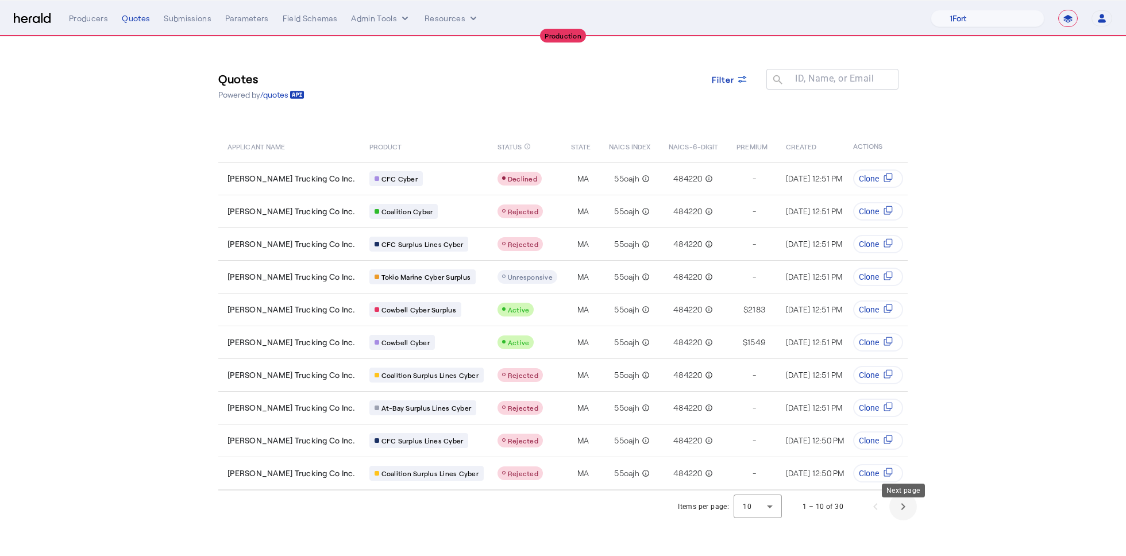
click at [901, 520] on span "Next page" at bounding box center [903, 507] width 28 height 28
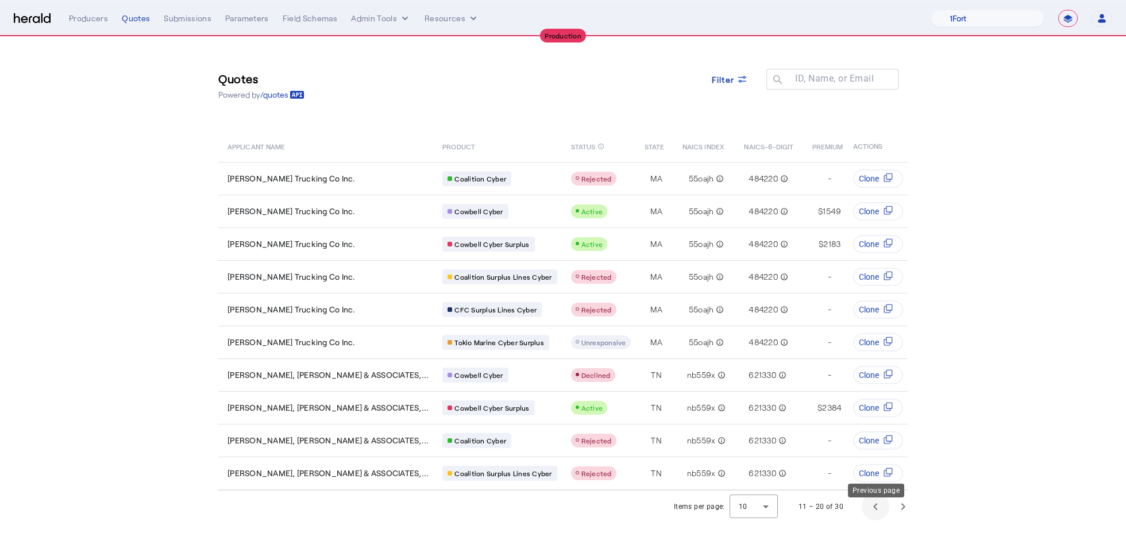
click at [879, 518] on span "Previous page" at bounding box center [876, 507] width 28 height 28
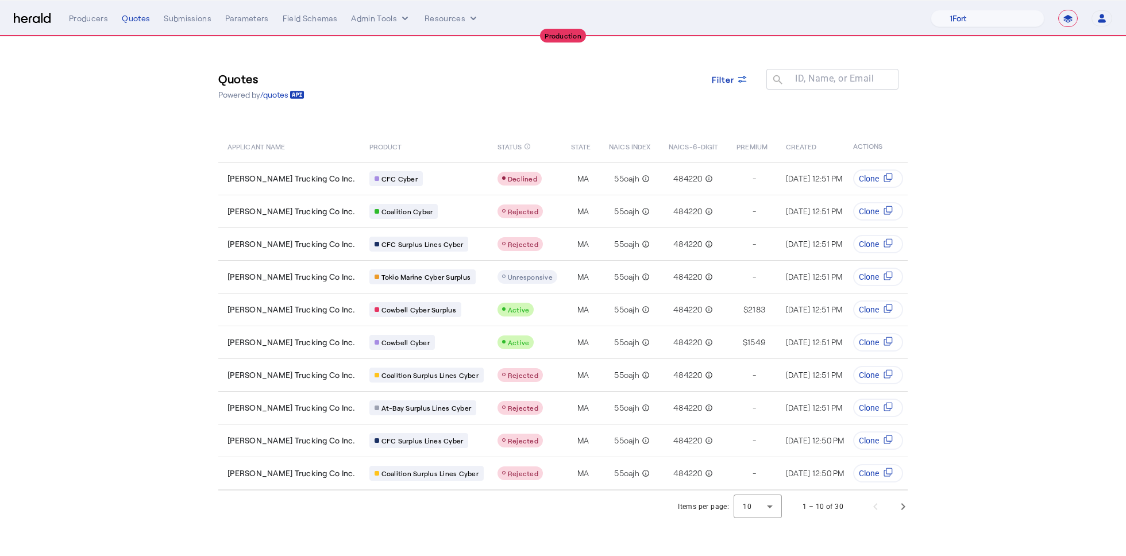
click at [42, 16] on img at bounding box center [32, 18] width 37 height 11
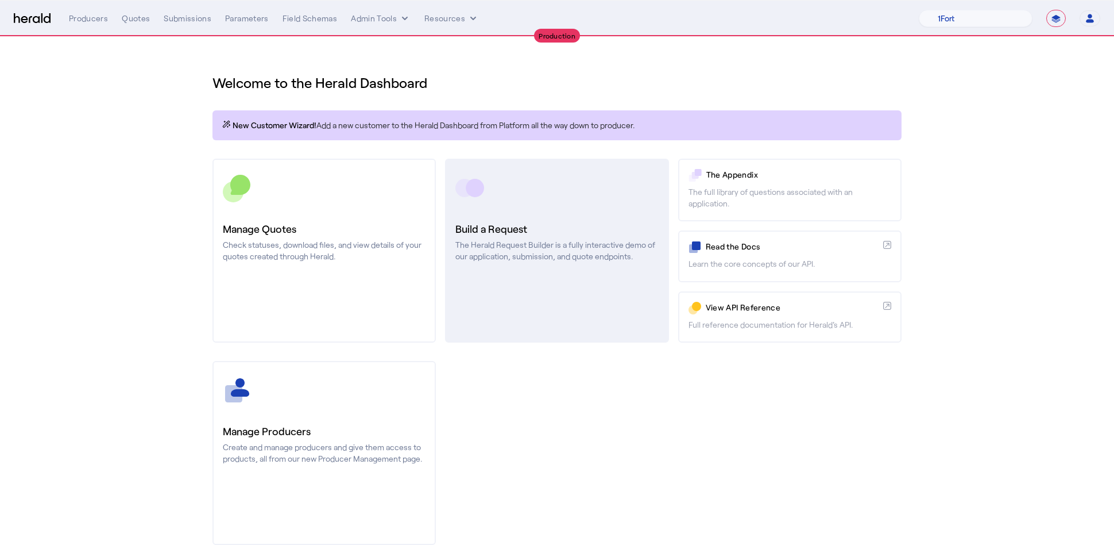
click at [541, 240] on p "The Herald Request Builder is a fully interactive demo of our application, subm…" at bounding box center [557, 250] width 203 height 23
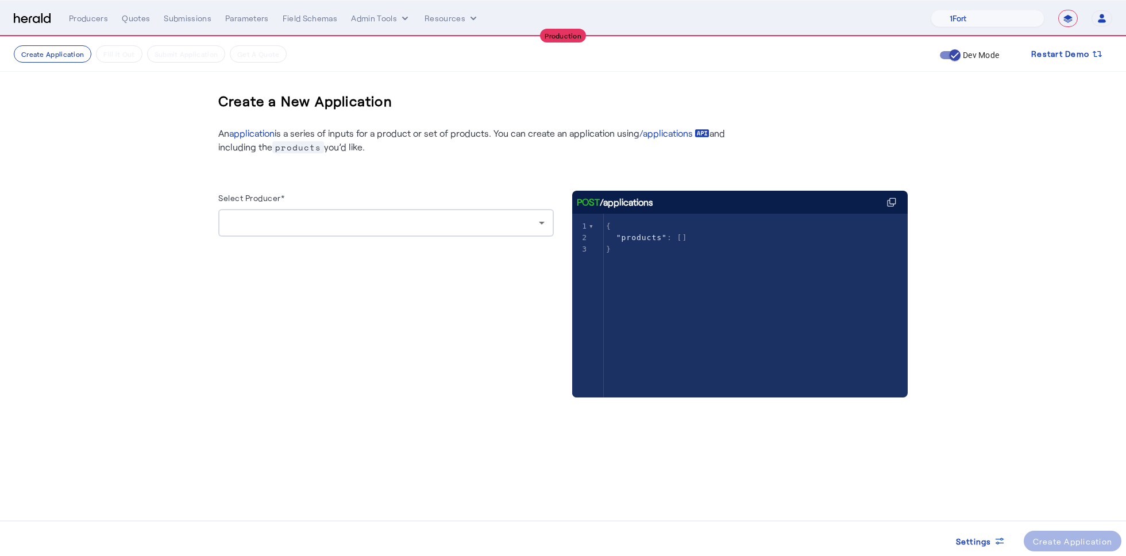
click at [518, 233] on div at bounding box center [385, 223] width 317 height 28
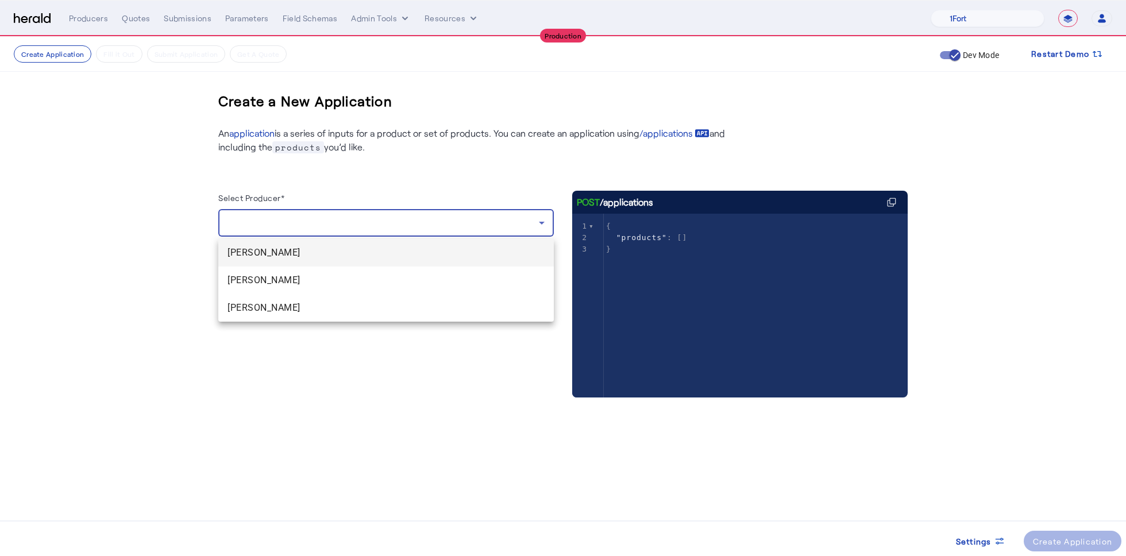
click at [345, 255] on span "[PERSON_NAME]" at bounding box center [385, 253] width 317 height 14
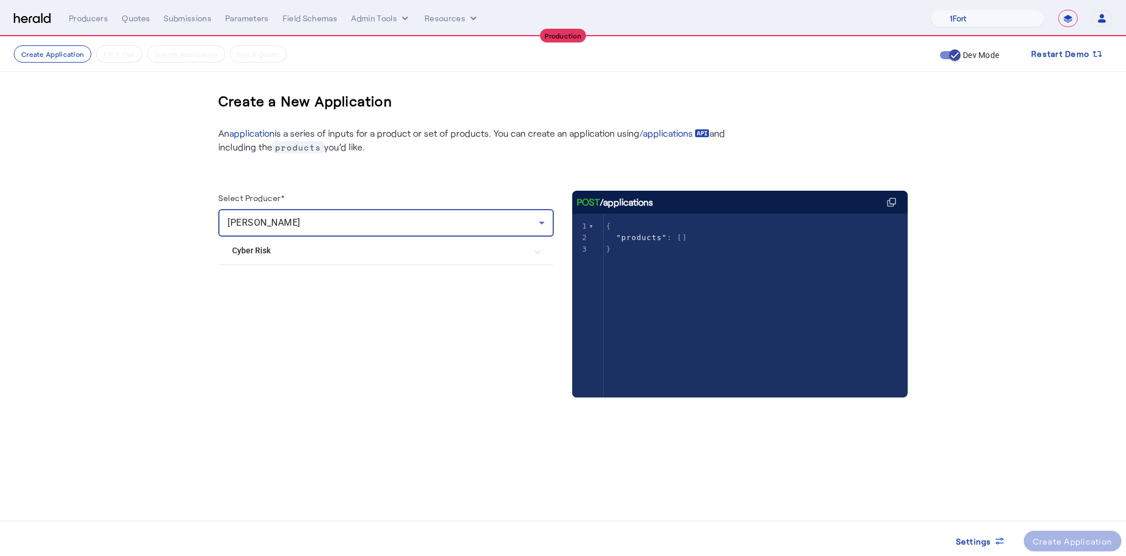
click at [412, 259] on mat-expansion-panel-header "Cyber Risk" at bounding box center [385, 251] width 335 height 28
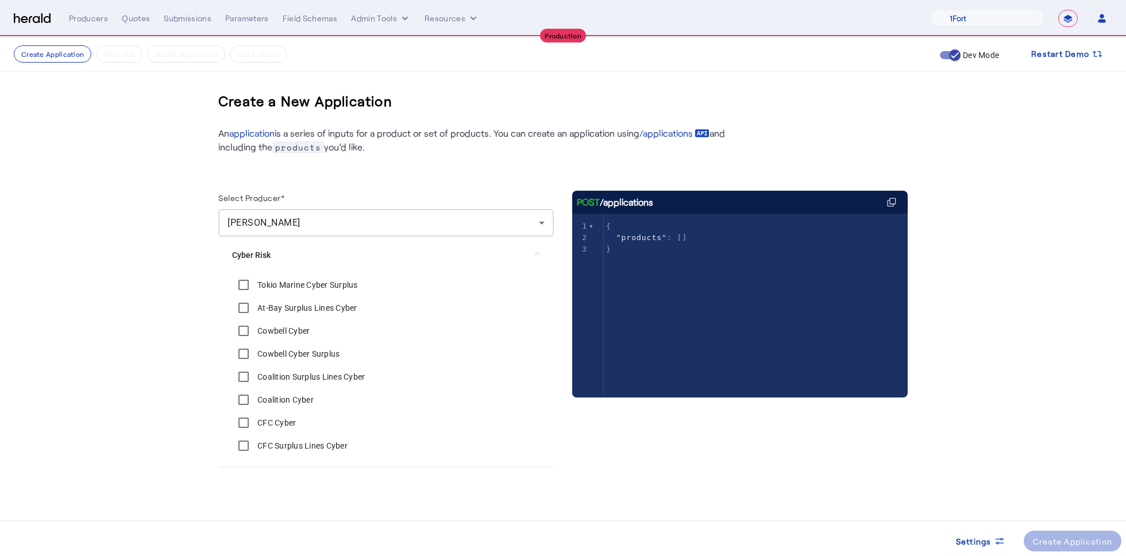
click at [412, 259] on Risk "Cyber Risk" at bounding box center [379, 255] width 294 height 12
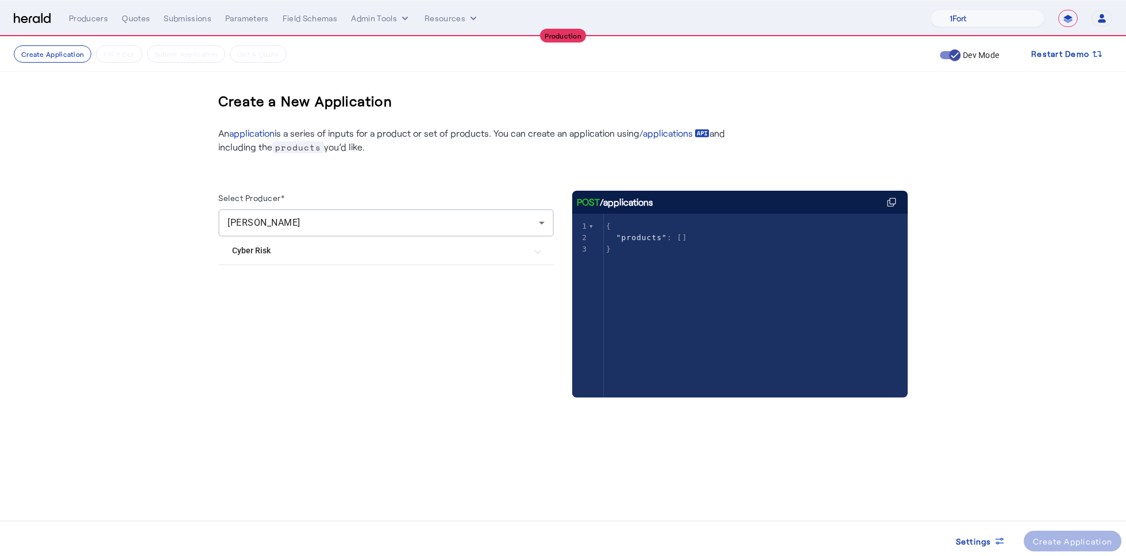
click at [412, 259] on mat-expansion-panel-header "Cyber Risk" at bounding box center [385, 251] width 335 height 28
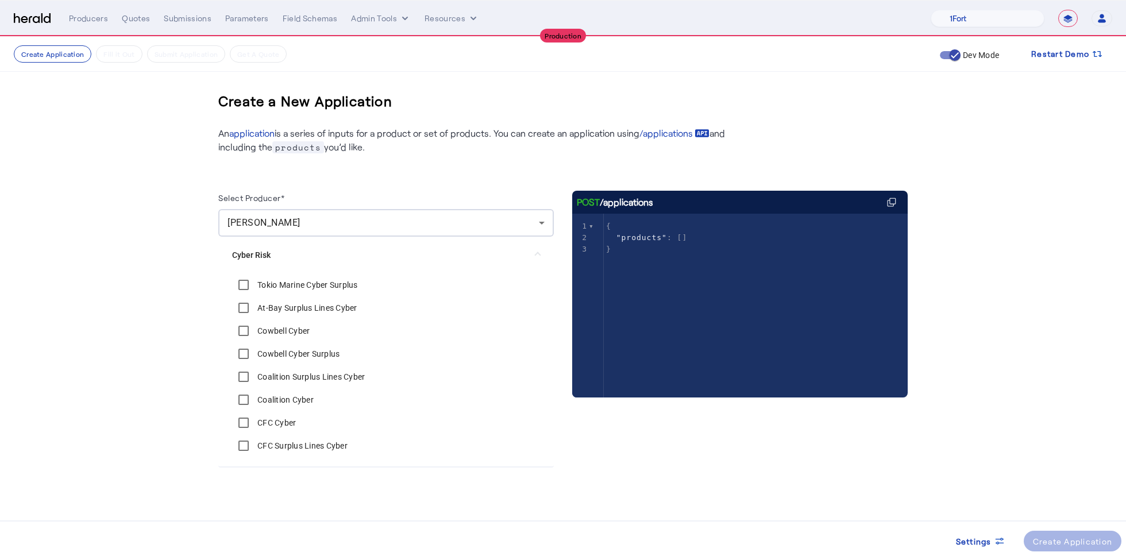
click at [412, 259] on Risk "Cyber Risk" at bounding box center [379, 255] width 294 height 12
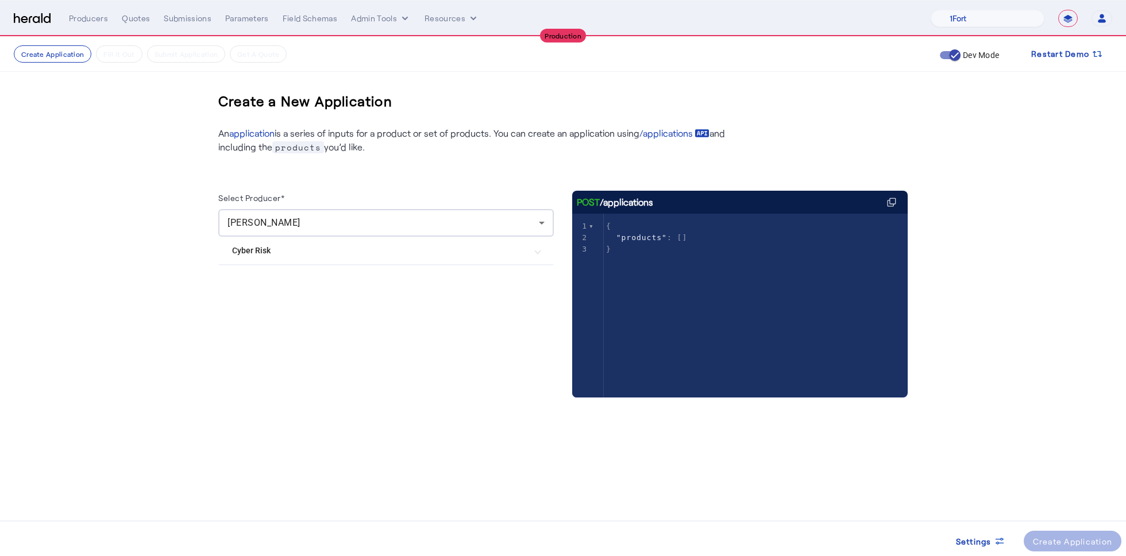
click at [506, 204] on div "Select Producer*" at bounding box center [385, 200] width 335 height 18
click at [504, 229] on div "[PERSON_NAME]" at bounding box center [382, 223] width 311 height 14
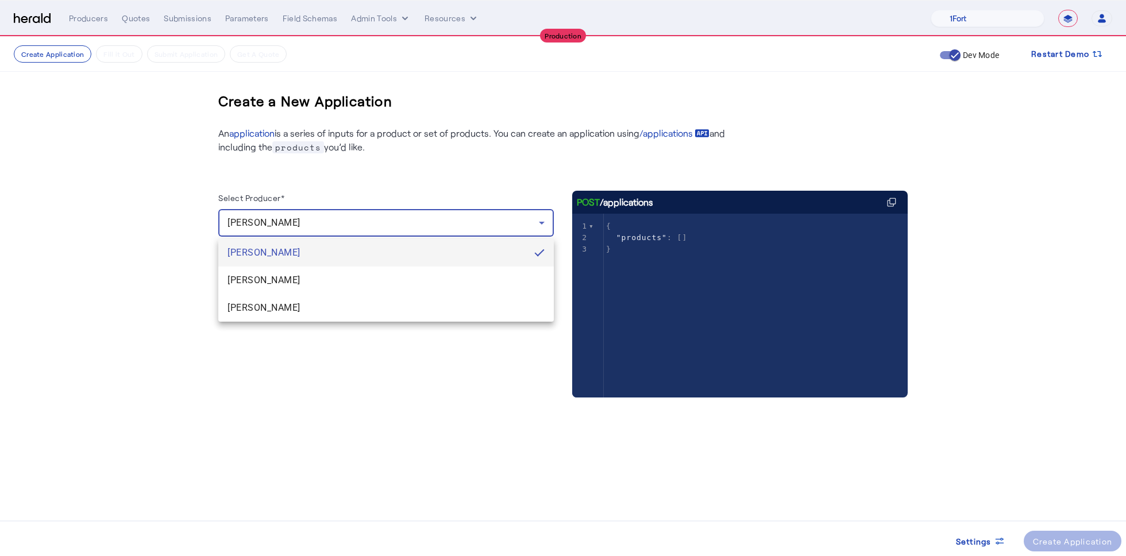
click at [504, 228] on div at bounding box center [563, 278] width 1126 height 556
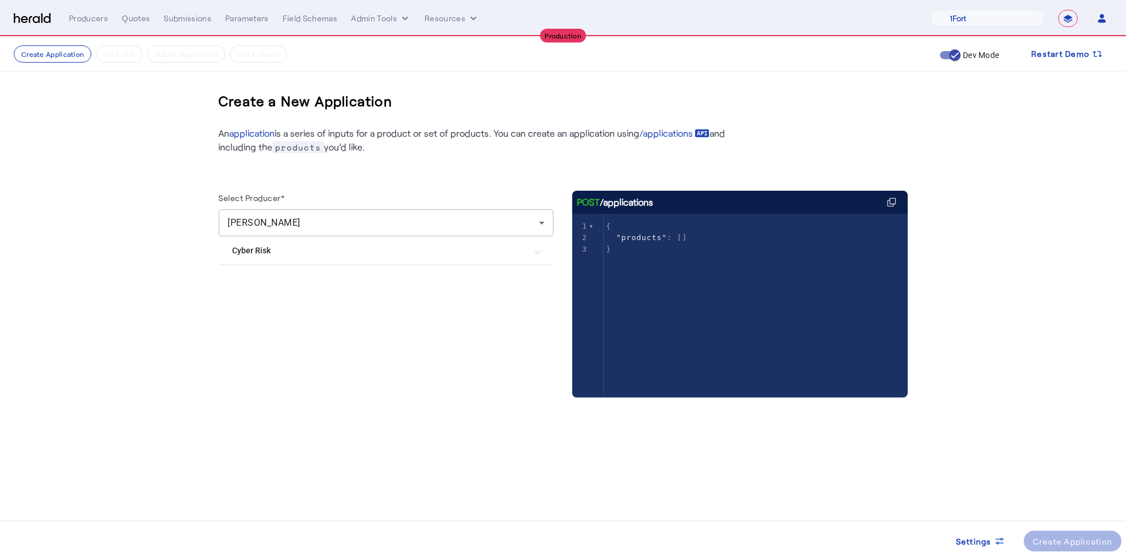
click at [512, 173] on div "Select Producer* [PERSON_NAME] Cyber Risk Tokio Marine Cyber Surplus At-Bay Sur…" at bounding box center [562, 287] width 689 height 267
click at [41, 17] on img at bounding box center [32, 18] width 37 height 11
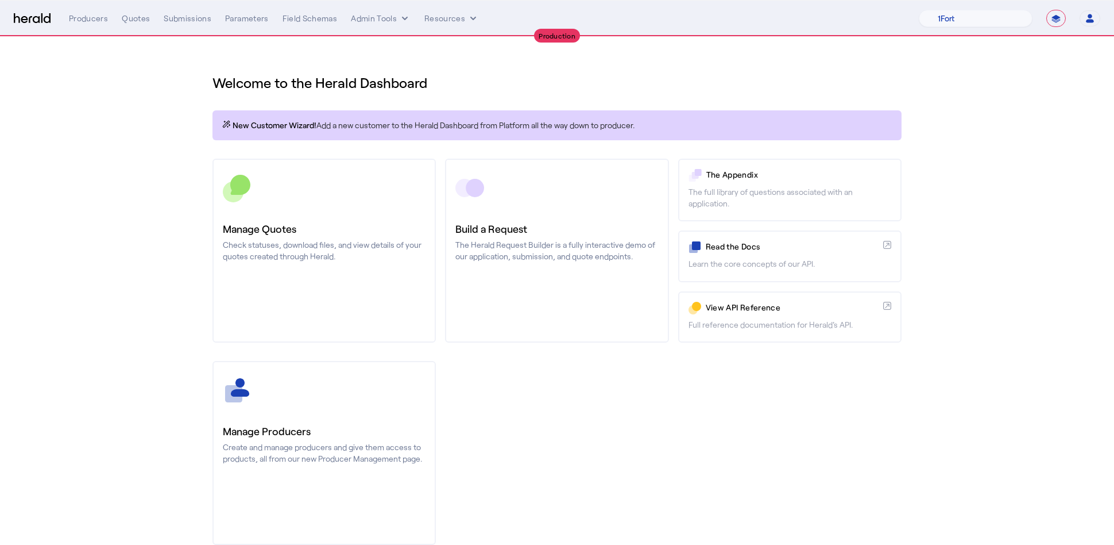
click at [531, 427] on div "Manage Producers Create and manage producers and give them access to products, …" at bounding box center [557, 453] width 689 height 184
drag, startPoint x: 410, startPoint y: 86, endPoint x: 221, endPoint y: 82, distance: 189.0
click at [219, 82] on h1 "Welcome to the Herald Dashboard" at bounding box center [557, 83] width 689 height 18
click at [438, 85] on h1 "Welcome to the Herald Dashboard" at bounding box center [557, 83] width 689 height 18
click at [26, 20] on img at bounding box center [32, 18] width 37 height 11
